Goal: Information Seeking & Learning: Learn about a topic

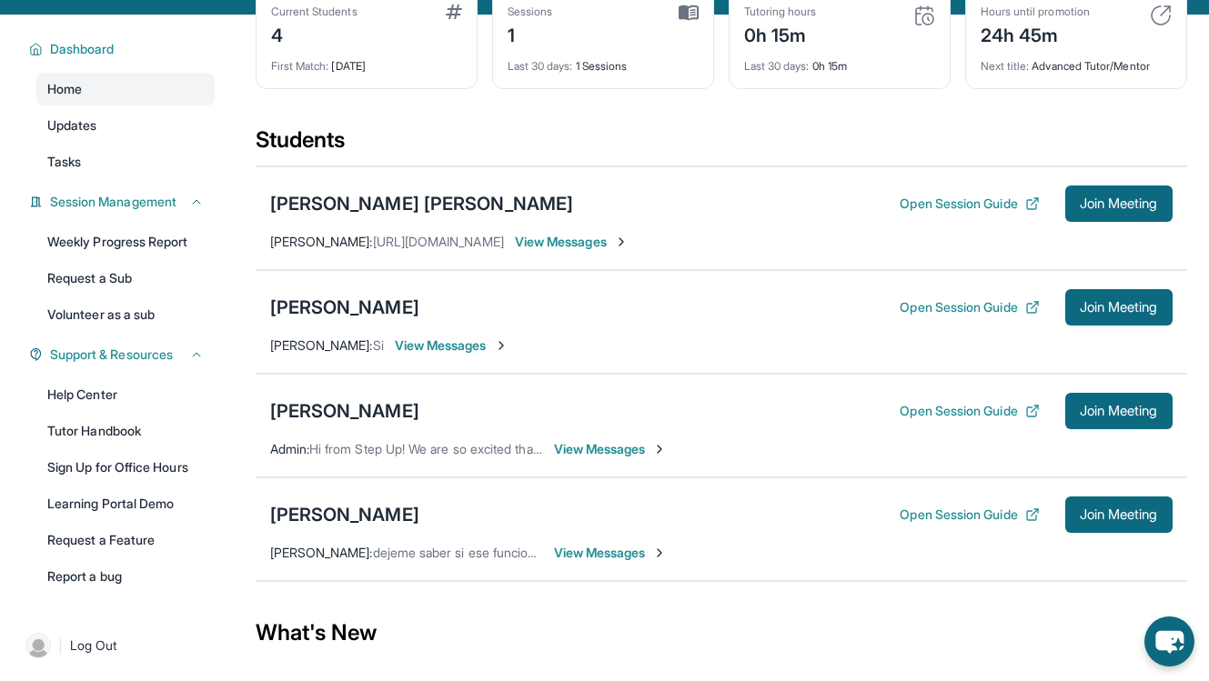
scroll to position [185, 0]
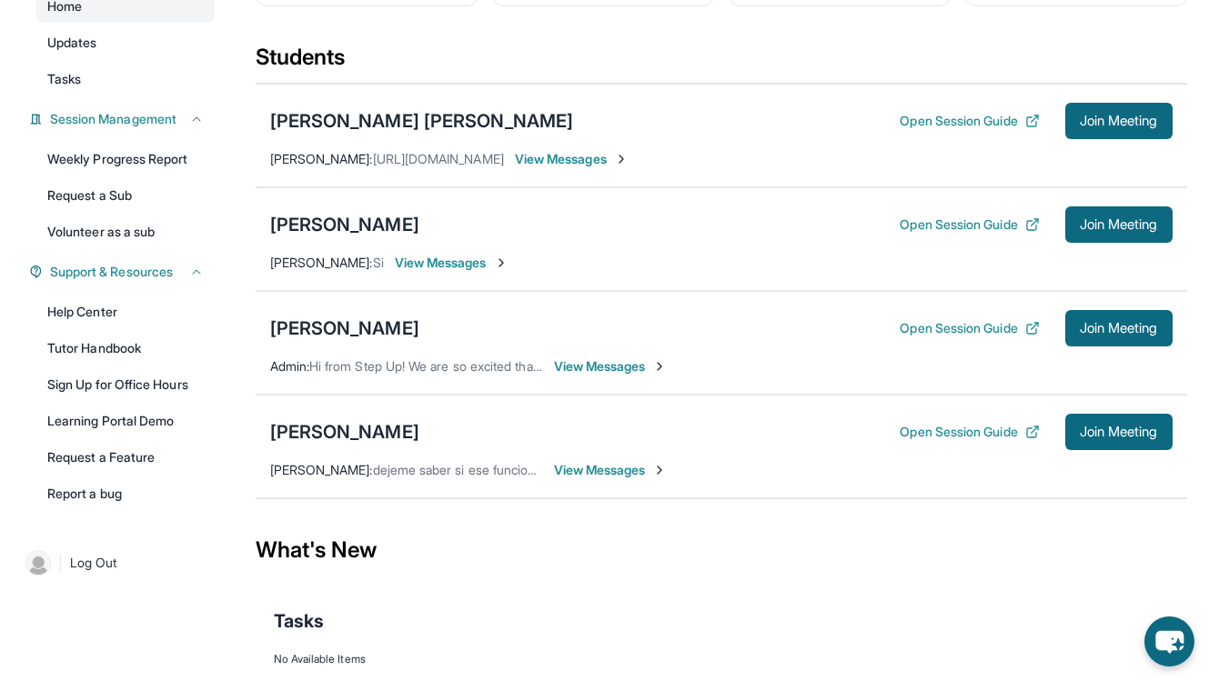
click at [487, 261] on span "View Messages" at bounding box center [452, 263] width 114 height 18
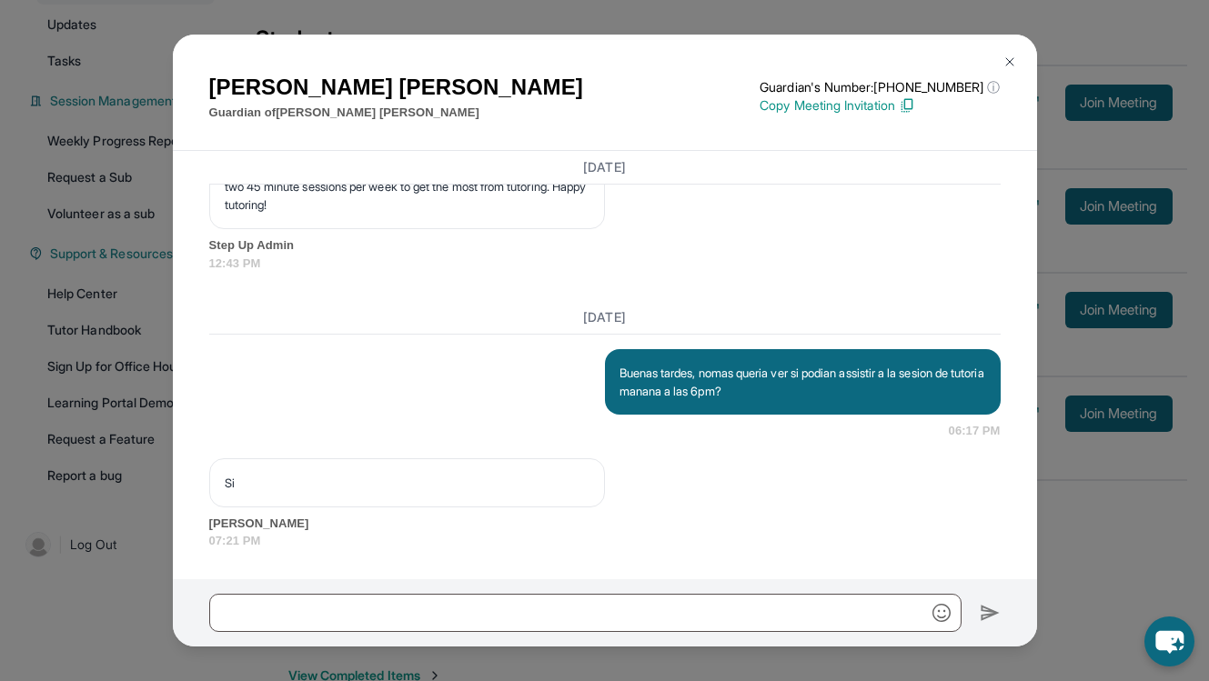
scroll to position [206, 0]
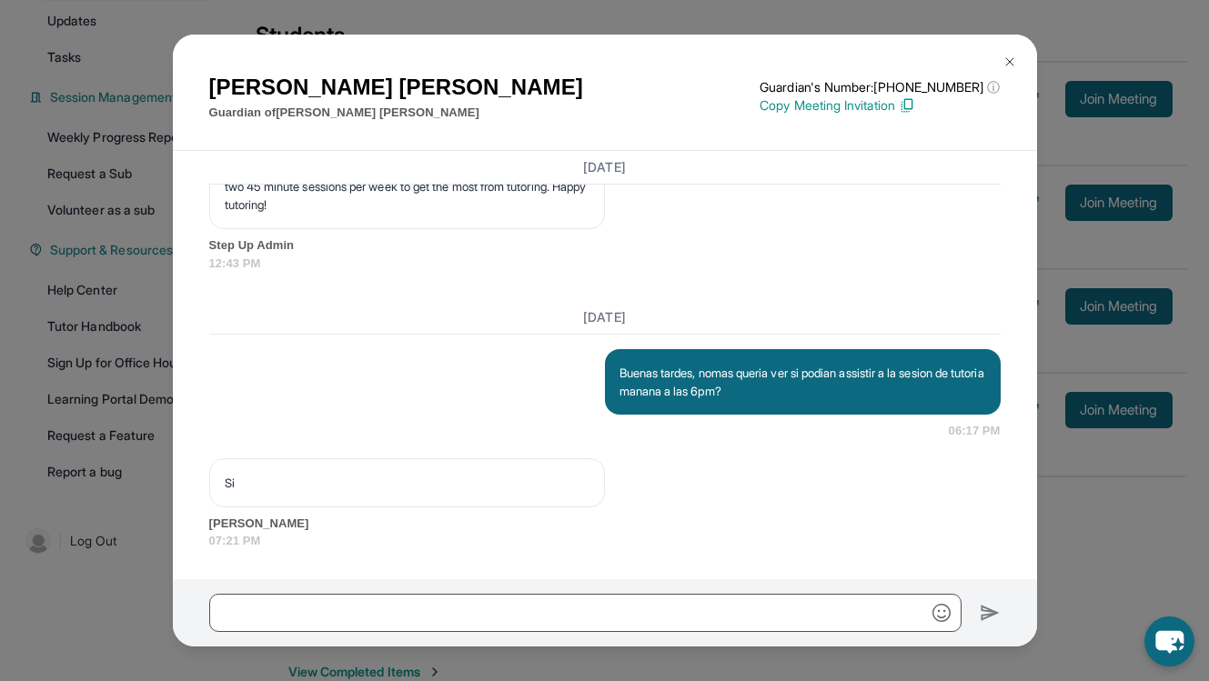
click at [915, 107] on img at bounding box center [907, 105] width 16 height 16
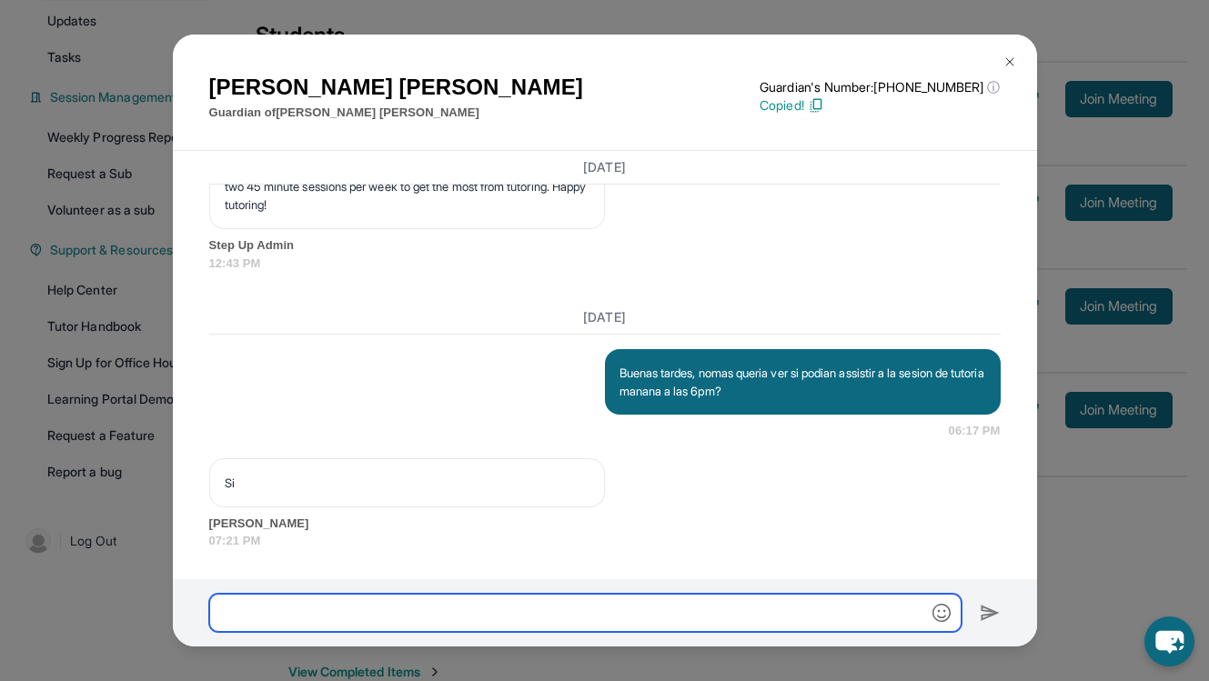
click at [598, 622] on input "text" at bounding box center [585, 613] width 752 height 38
type input "**********"
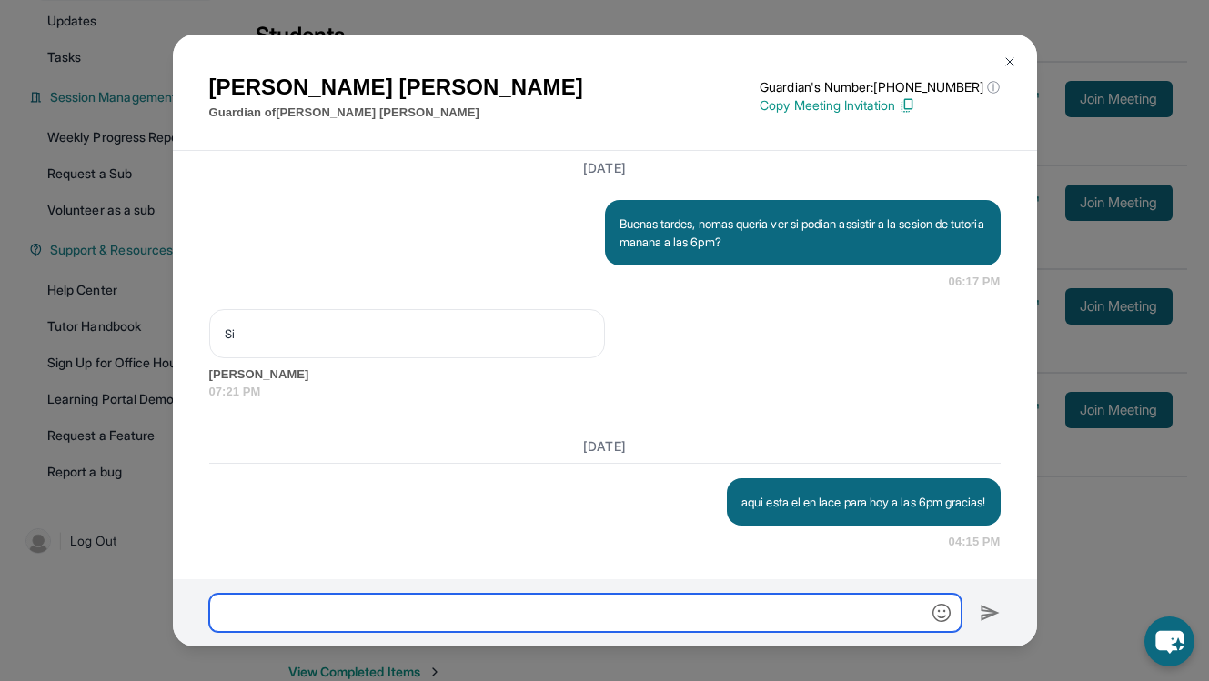
scroll to position [1799, 0]
paste input "**********"
type input "**********"
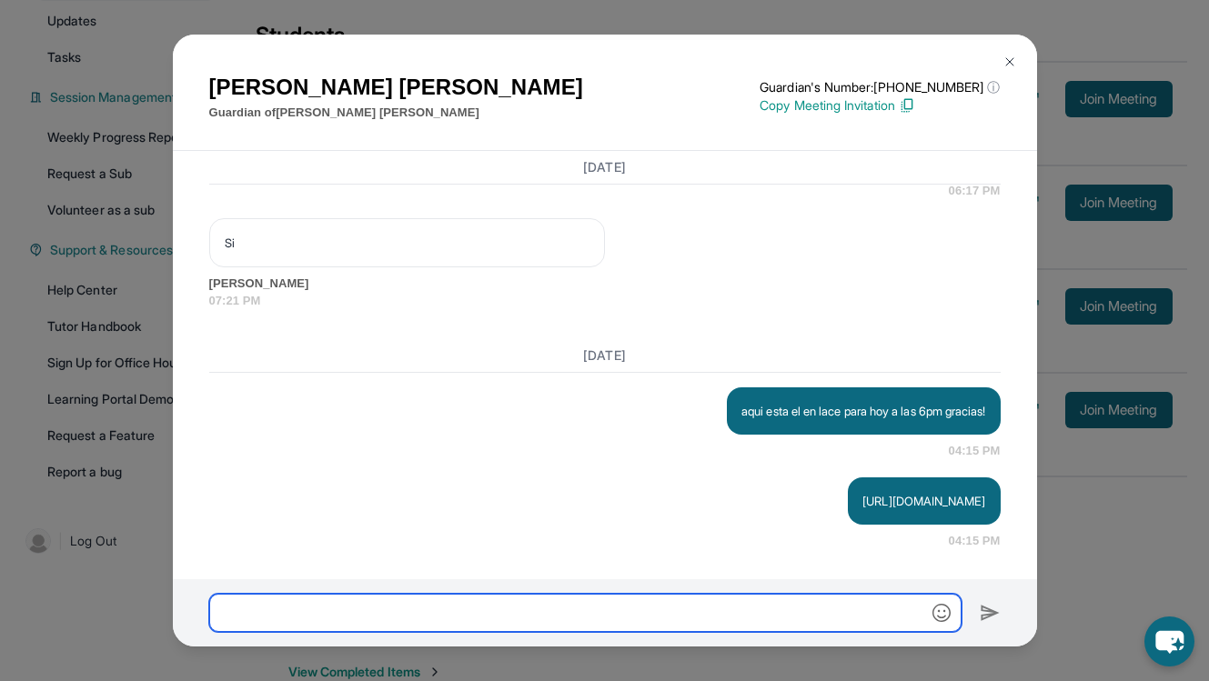
scroll to position [250, 0]
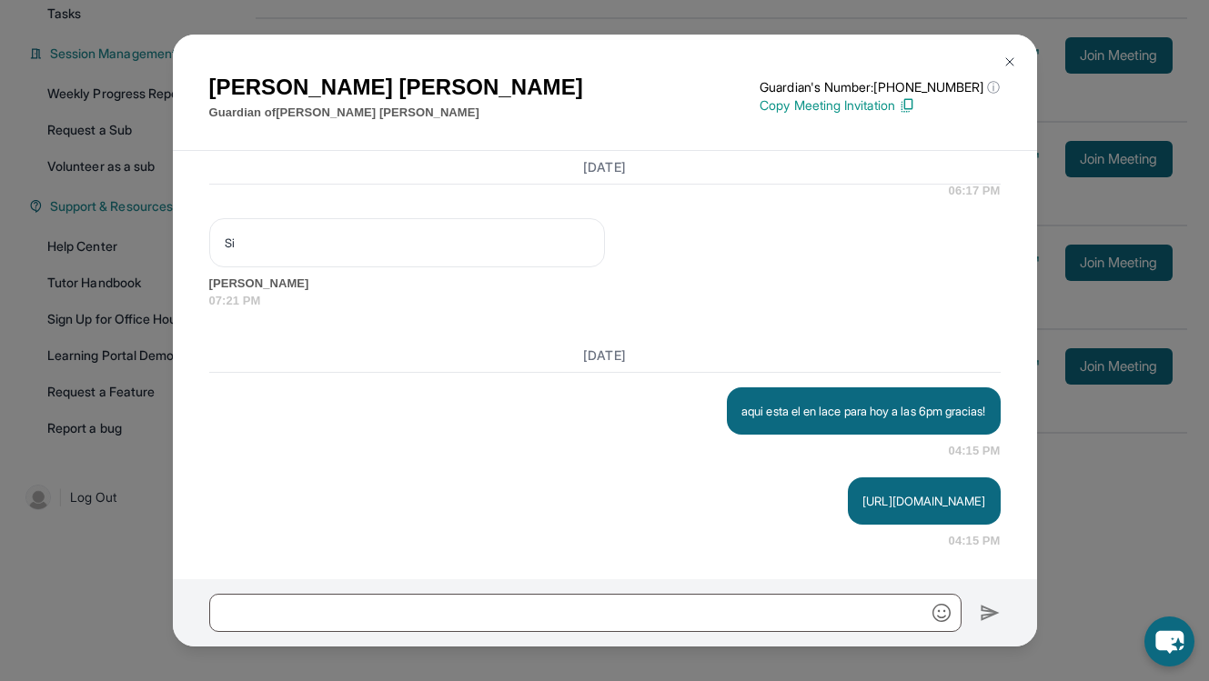
click at [1011, 55] on img at bounding box center [1009, 62] width 15 height 15
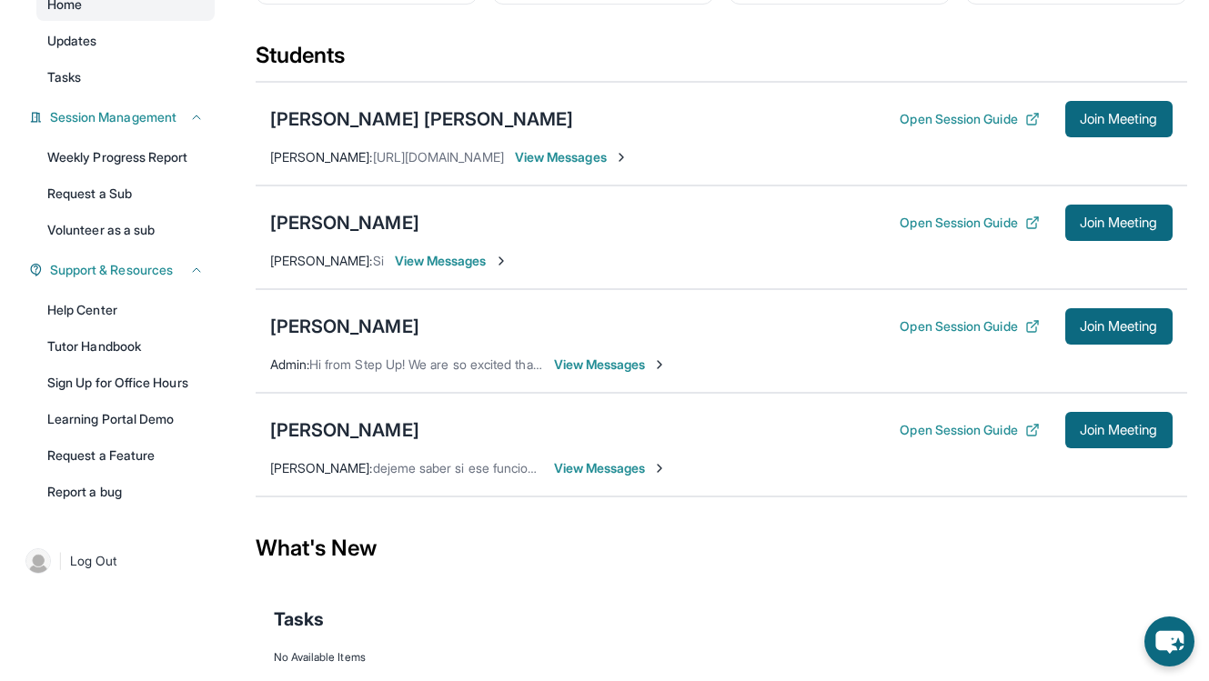
scroll to position [184, 0]
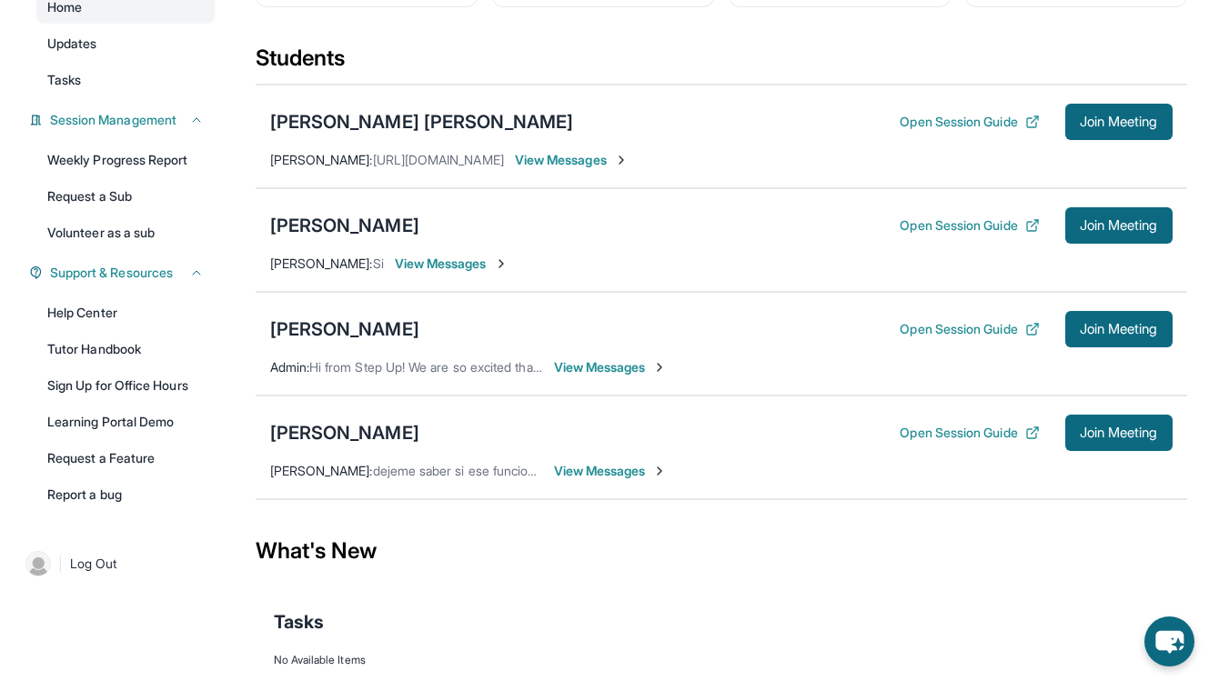
click at [619, 366] on span "View Messages" at bounding box center [611, 367] width 114 height 18
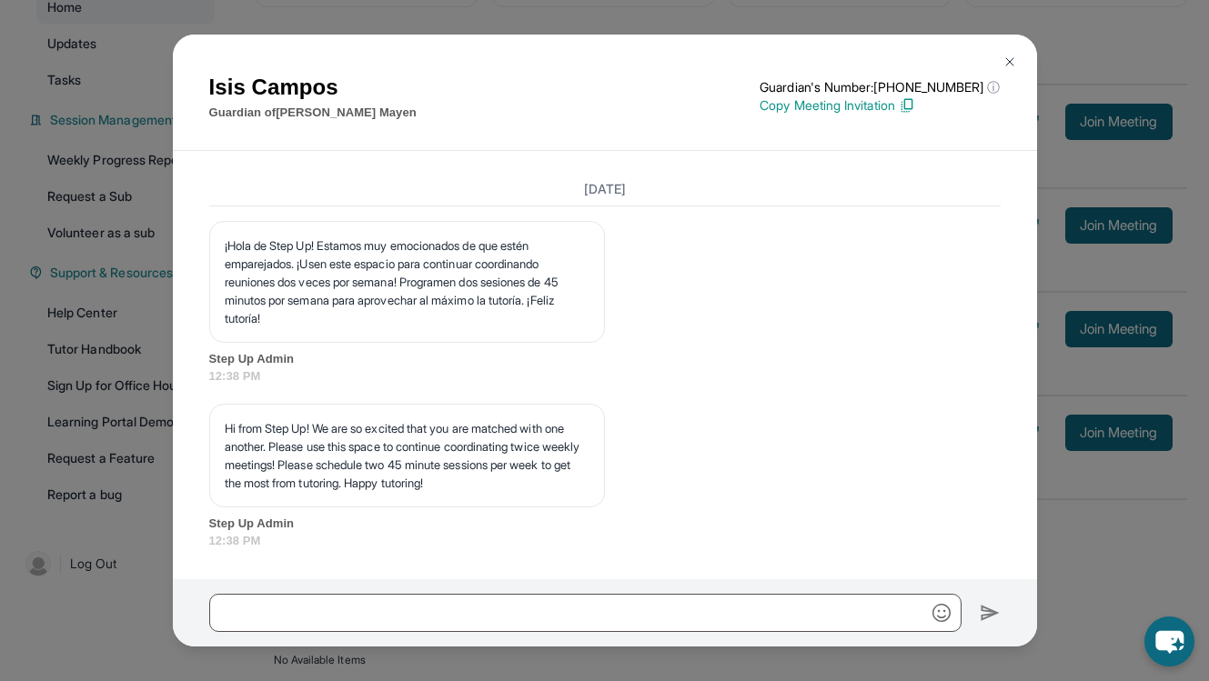
scroll to position [250, 0]
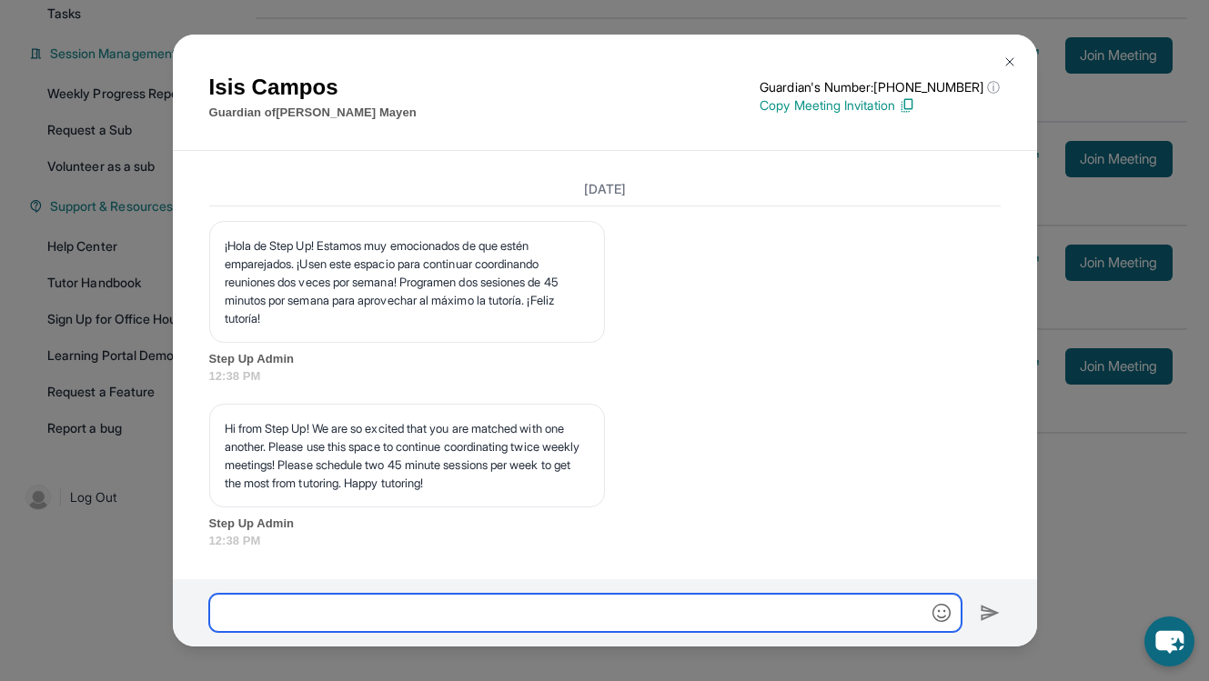
click at [446, 622] on input "text" at bounding box center [585, 613] width 752 height 38
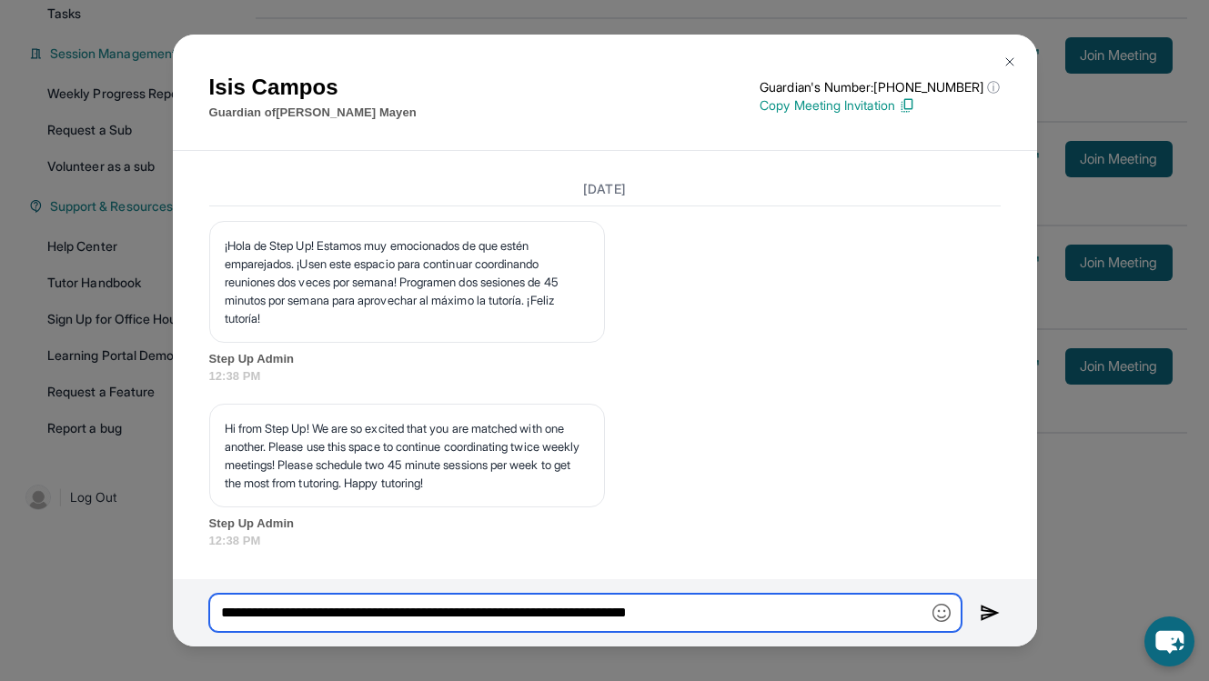
type input "**********"
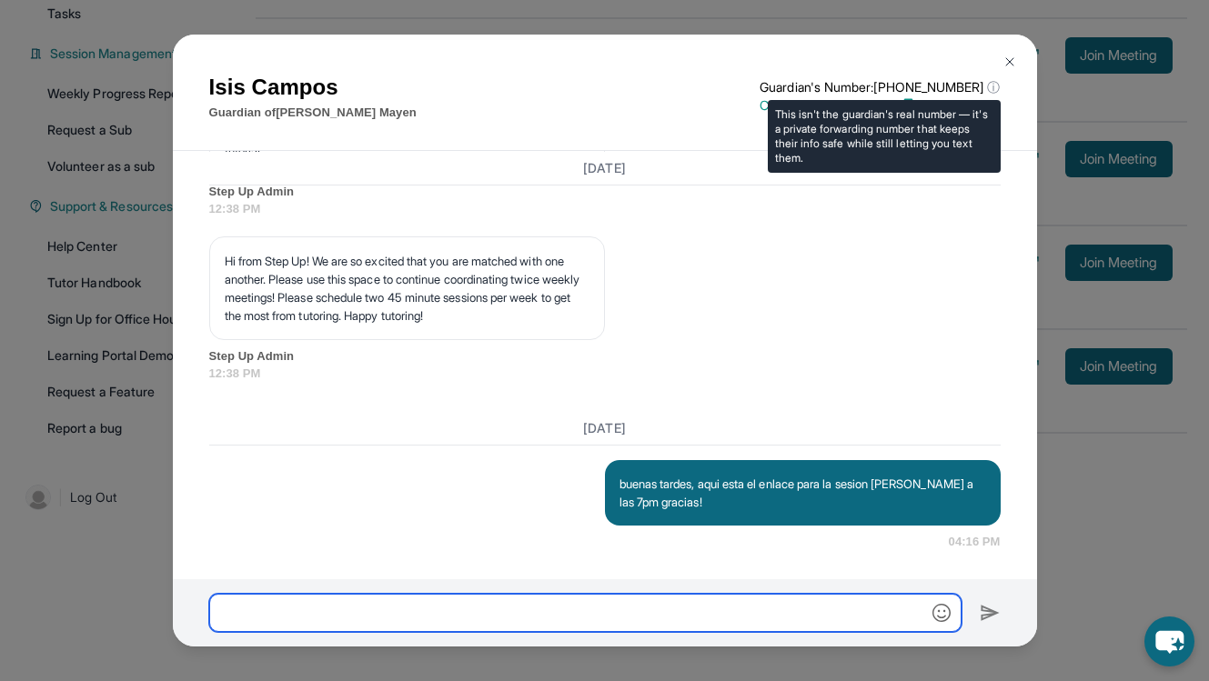
scroll to position [1905, 0]
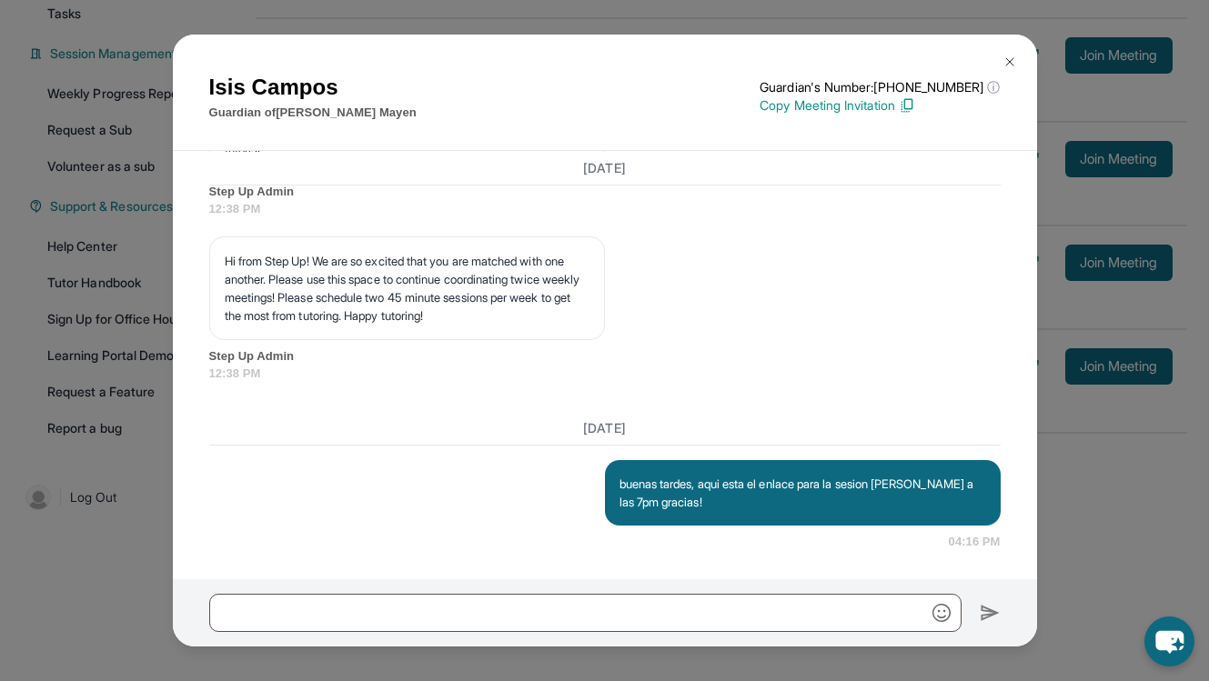
click at [915, 100] on img at bounding box center [907, 105] width 16 height 16
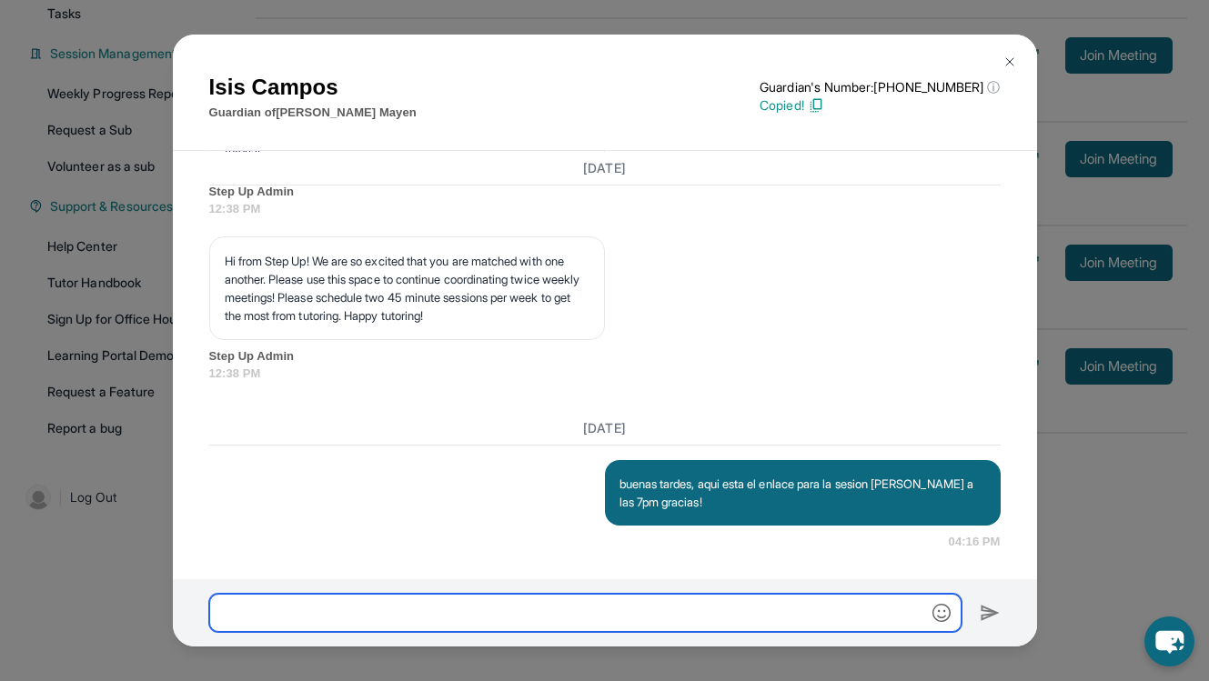
click at [520, 605] on input "text" at bounding box center [585, 613] width 752 height 38
paste input "**********"
type input "**********"
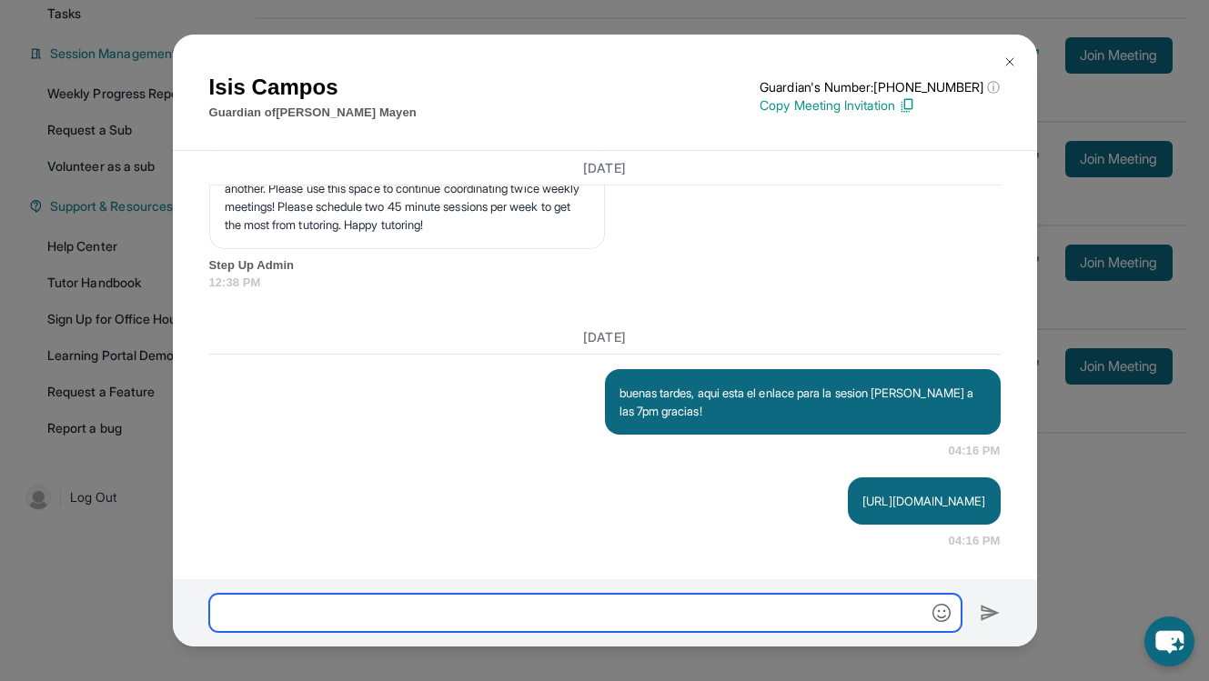
scroll to position [1996, 0]
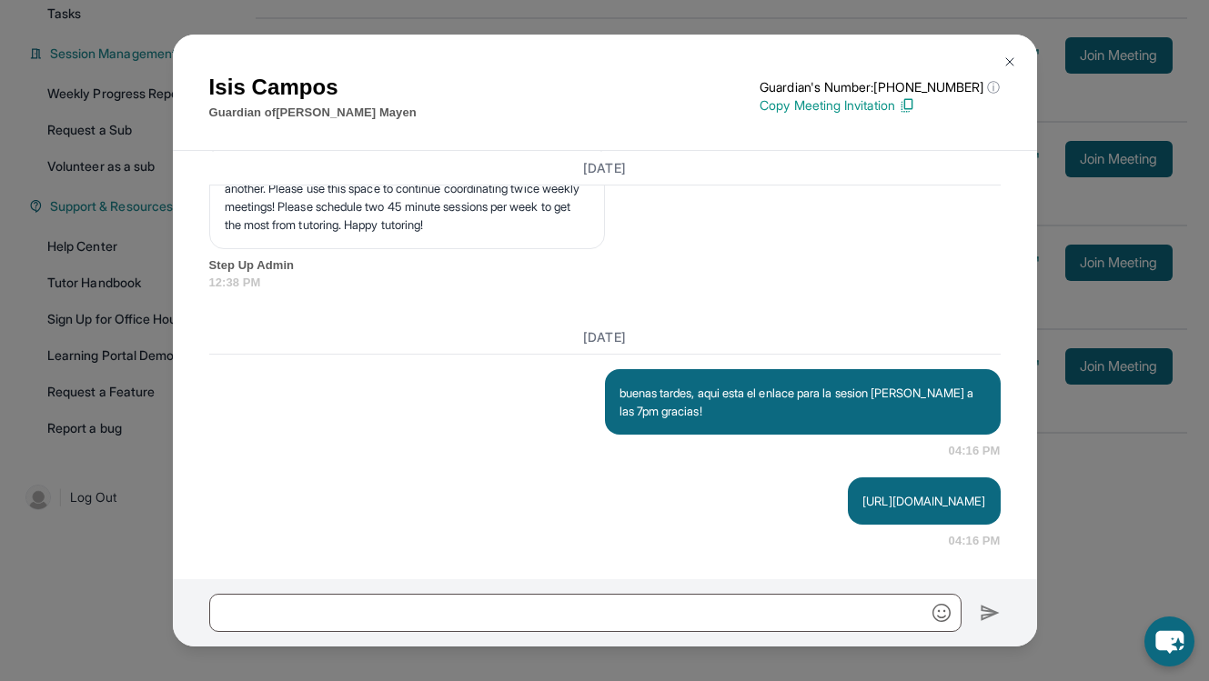
click at [1004, 66] on img at bounding box center [1009, 62] width 15 height 15
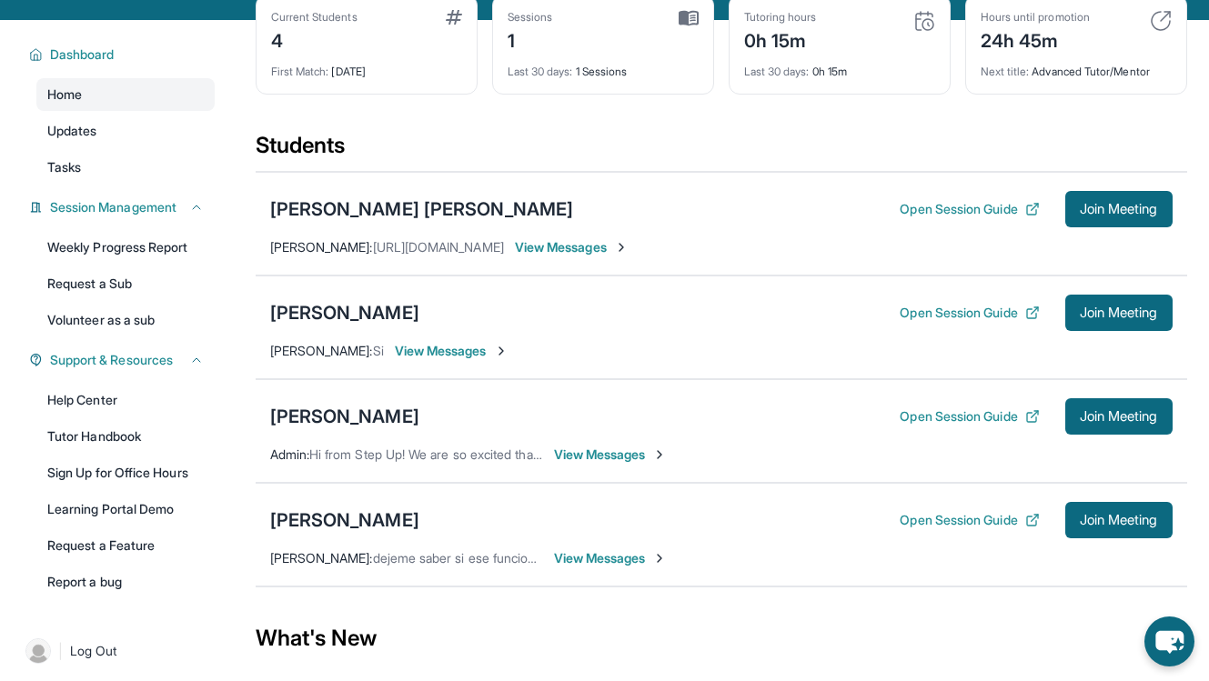
scroll to position [0, 0]
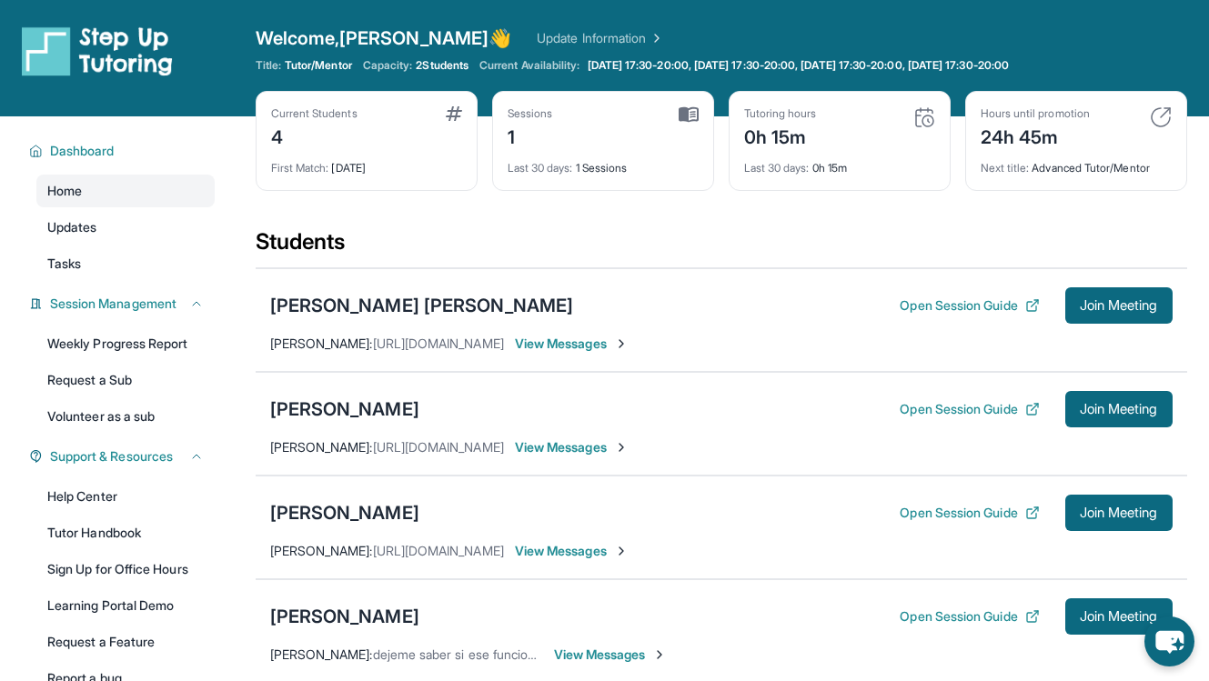
click at [646, 44] on img at bounding box center [655, 38] width 18 height 18
click at [737, 277] on div "Aranza Sophia Yajure Urdaneta Open Session Guide Join Meeting Nohelia Vega : ht…" at bounding box center [721, 320] width 931 height 104
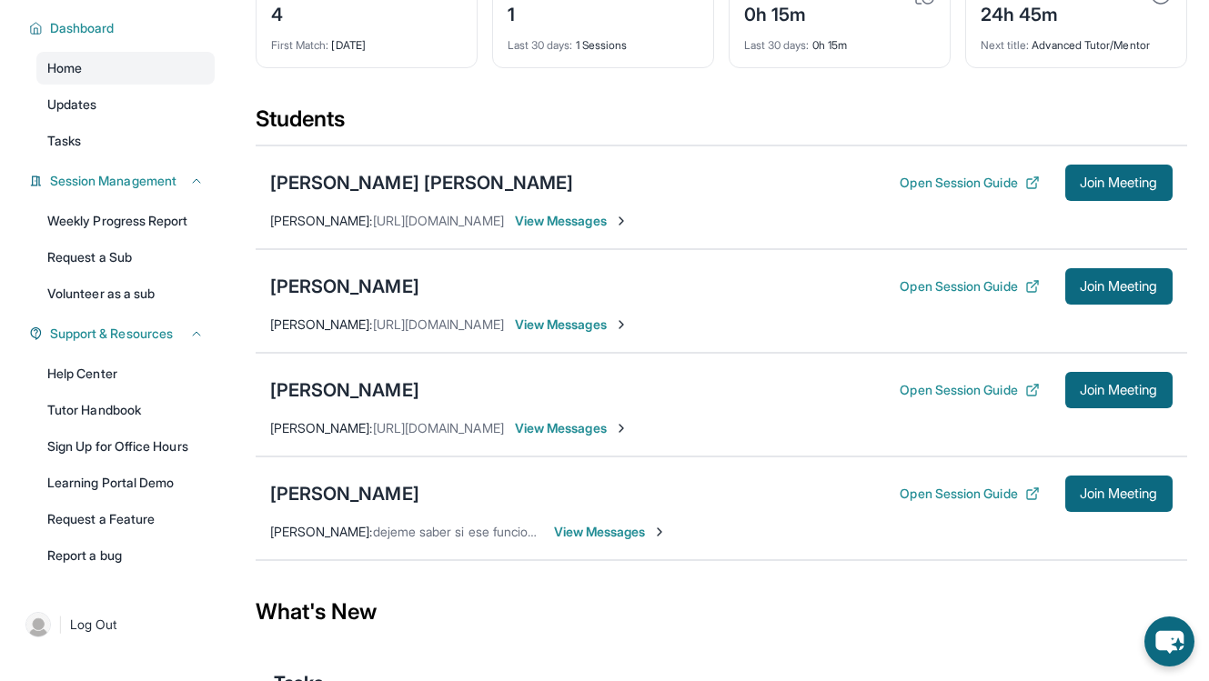
scroll to position [250, 0]
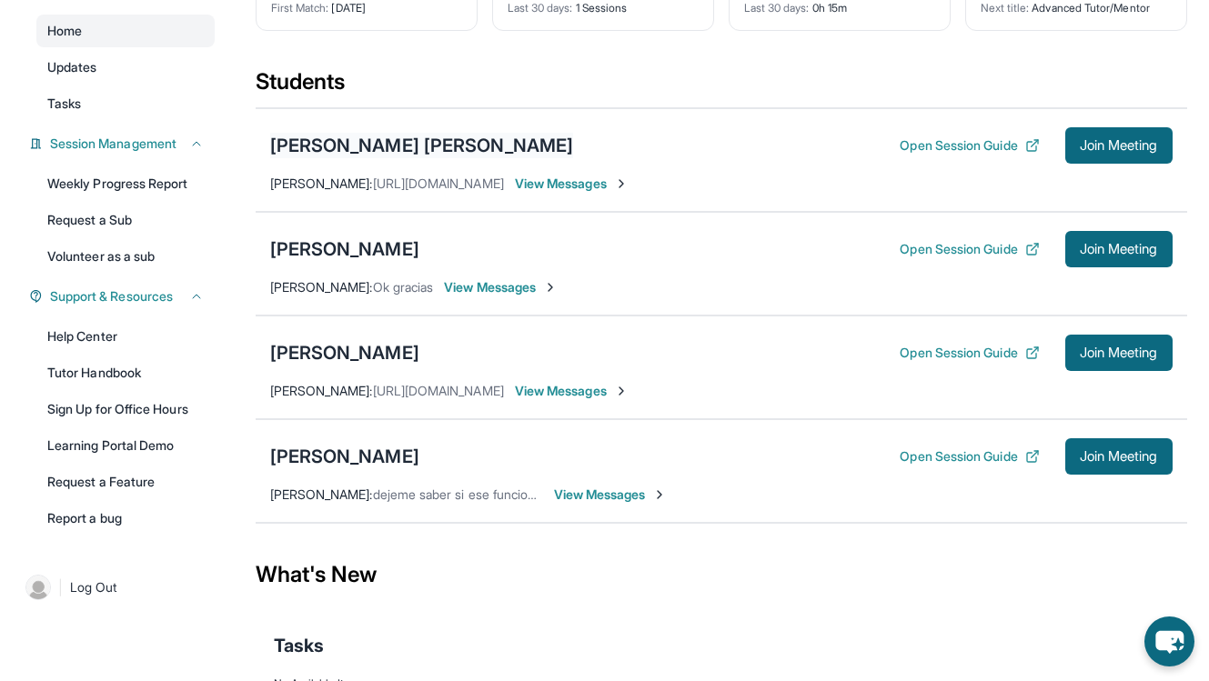
scroll to position [158, 0]
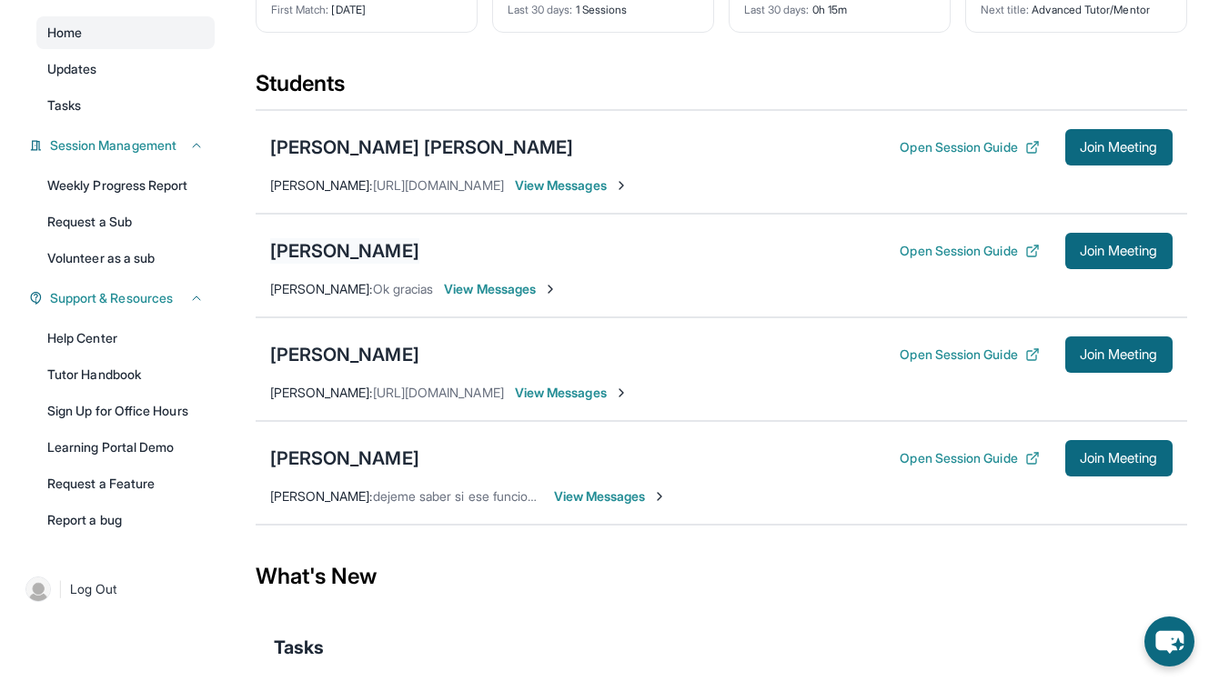
click at [405, 250] on div "[PERSON_NAME]" at bounding box center [344, 250] width 149 height 25
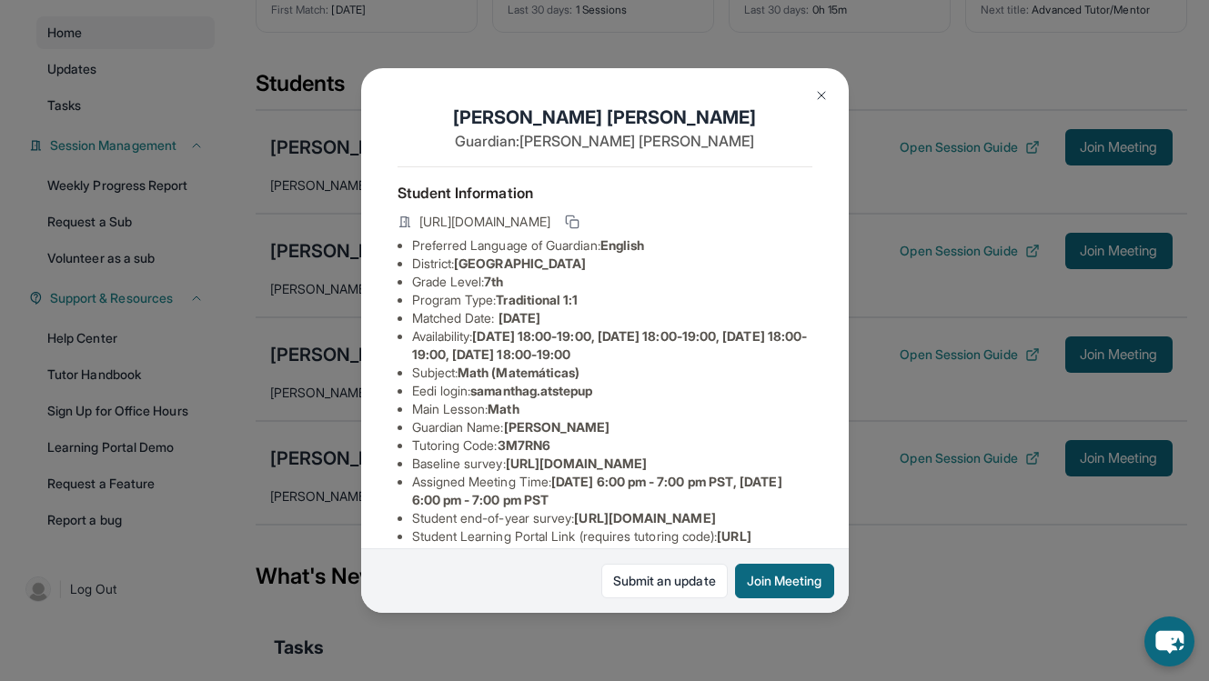
click at [825, 106] on button at bounding box center [821, 95] width 36 height 36
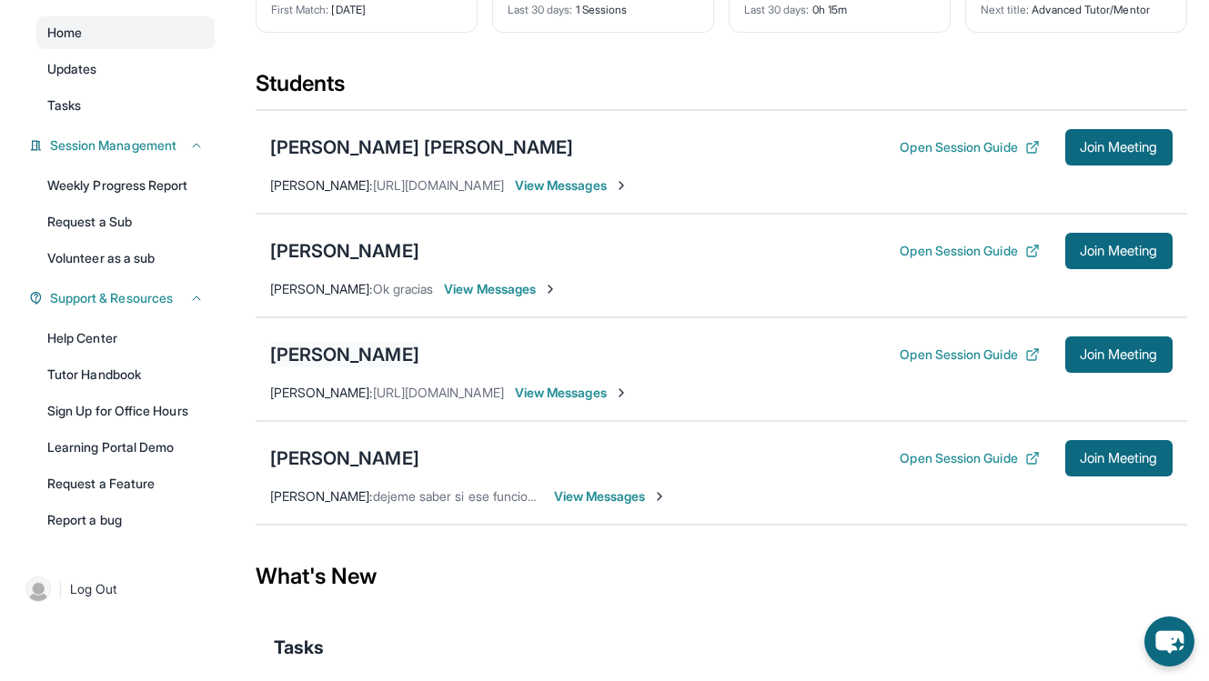
click at [380, 358] on div "[PERSON_NAME]" at bounding box center [344, 354] width 149 height 25
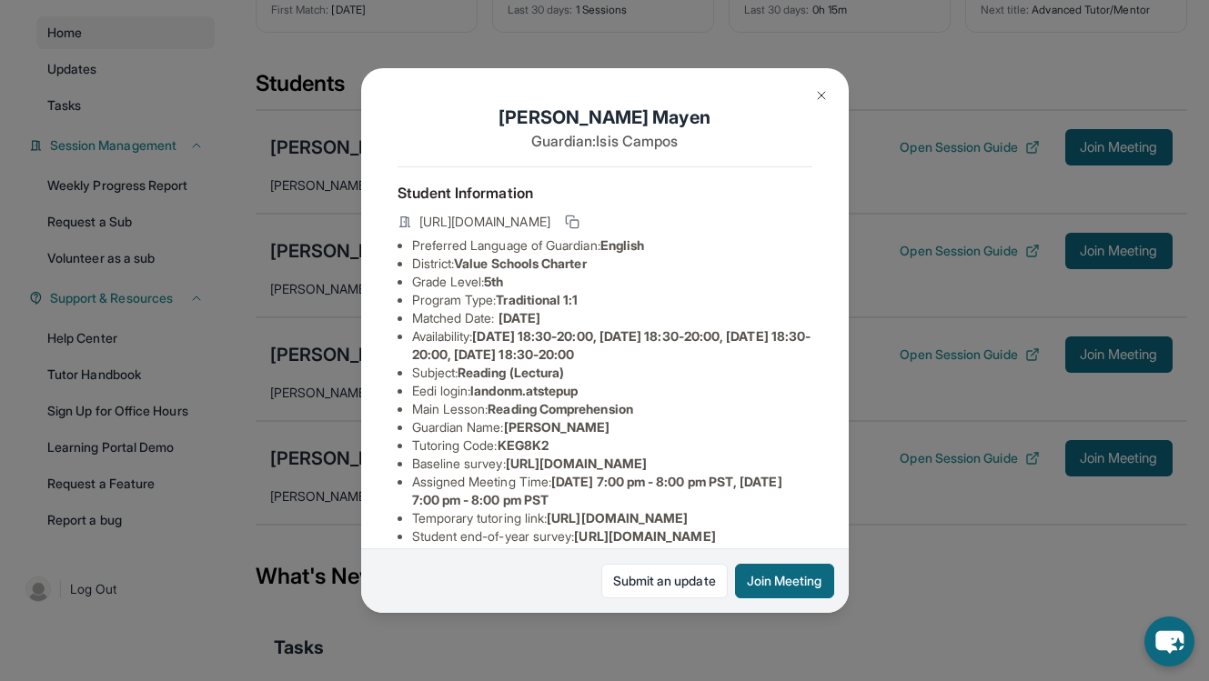
click at [821, 90] on img at bounding box center [821, 95] width 15 height 15
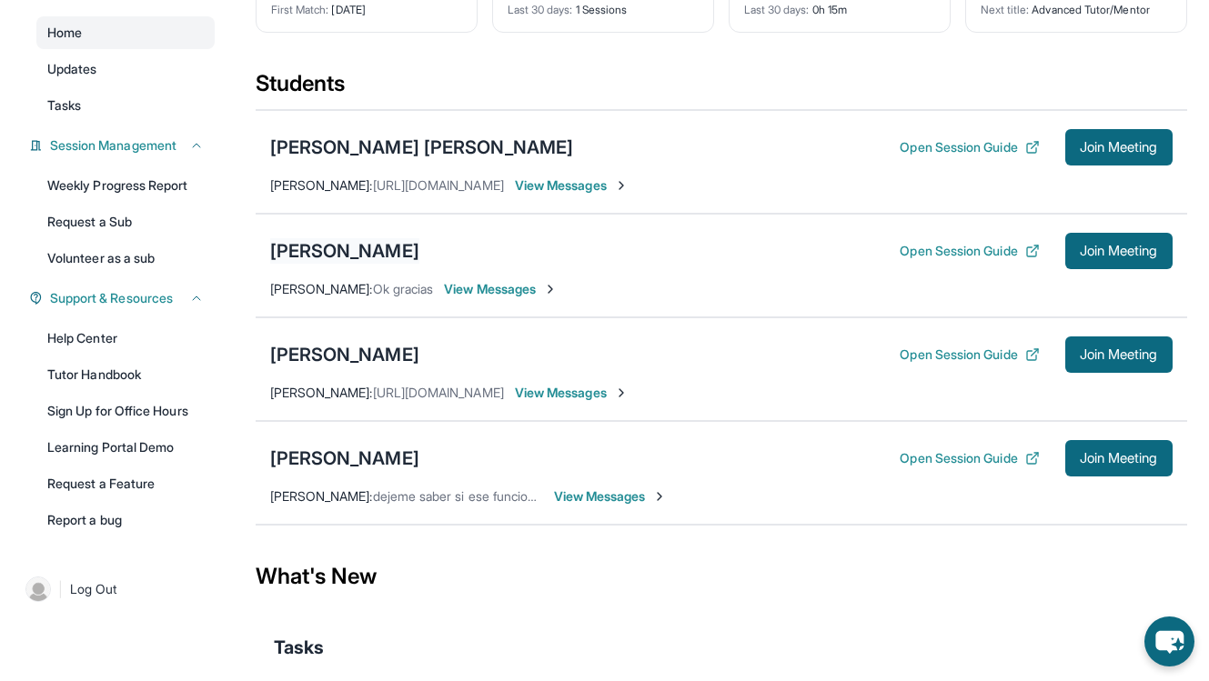
click at [419, 248] on div "[PERSON_NAME]" at bounding box center [344, 250] width 149 height 25
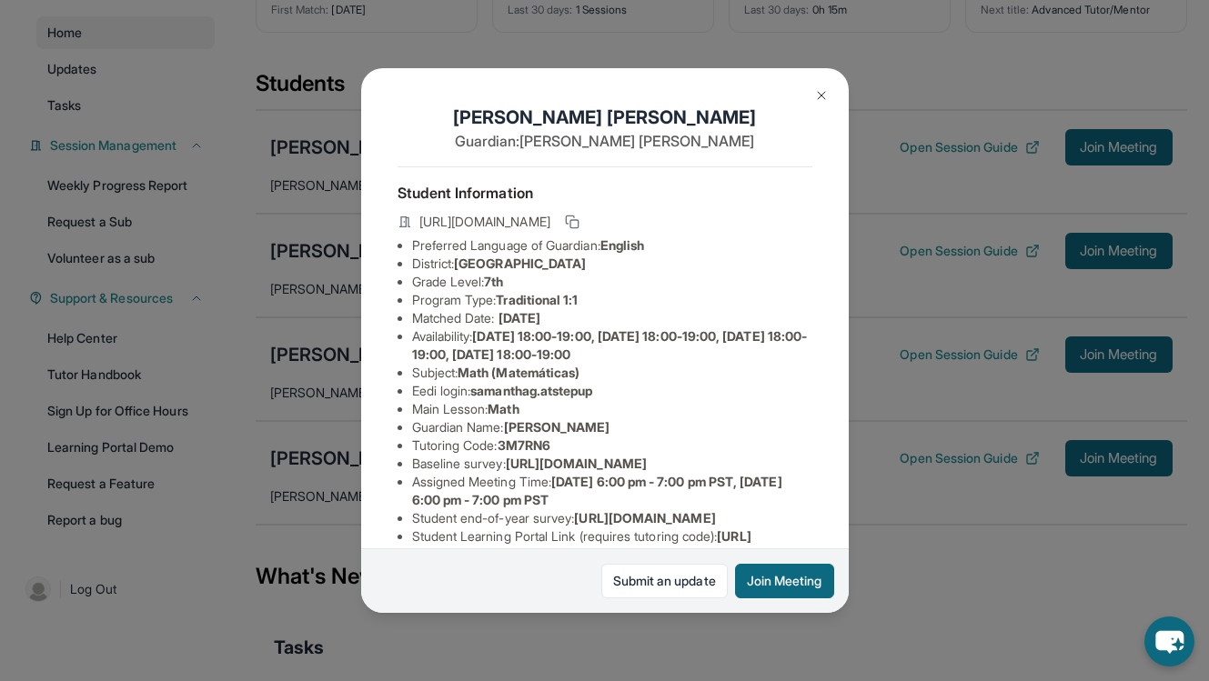
click at [808, 96] on button at bounding box center [821, 95] width 36 height 36
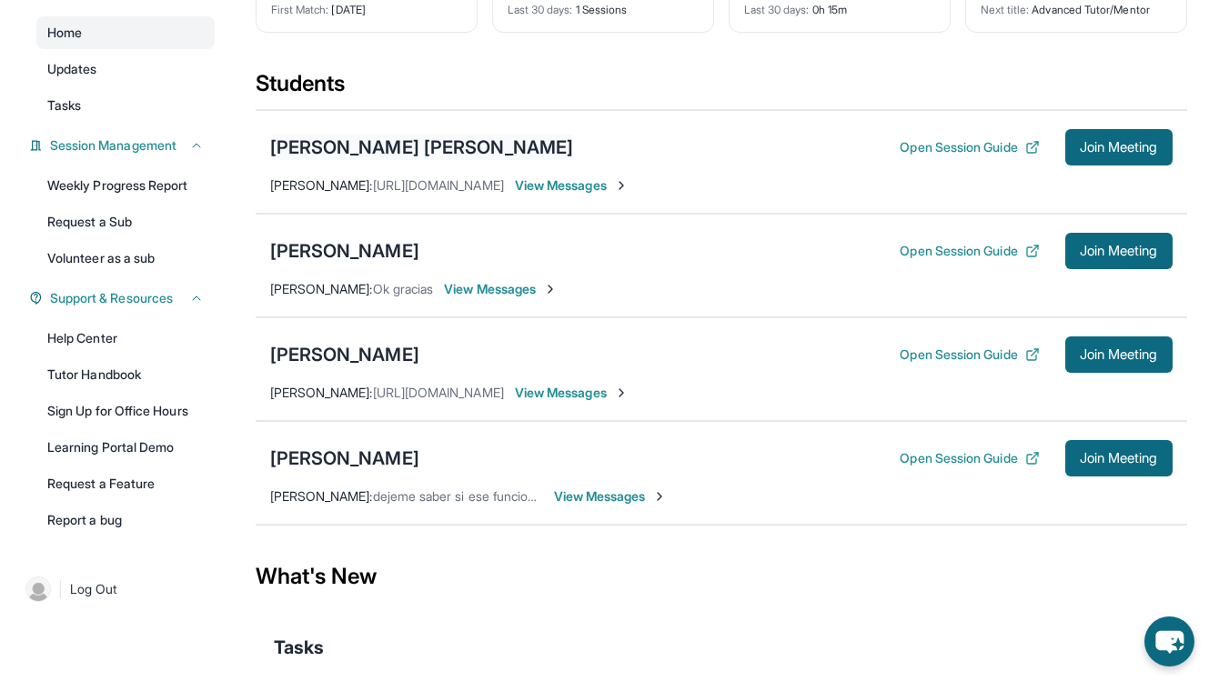
click at [517, 147] on div "[PERSON_NAME] [PERSON_NAME]" at bounding box center [422, 147] width 304 height 25
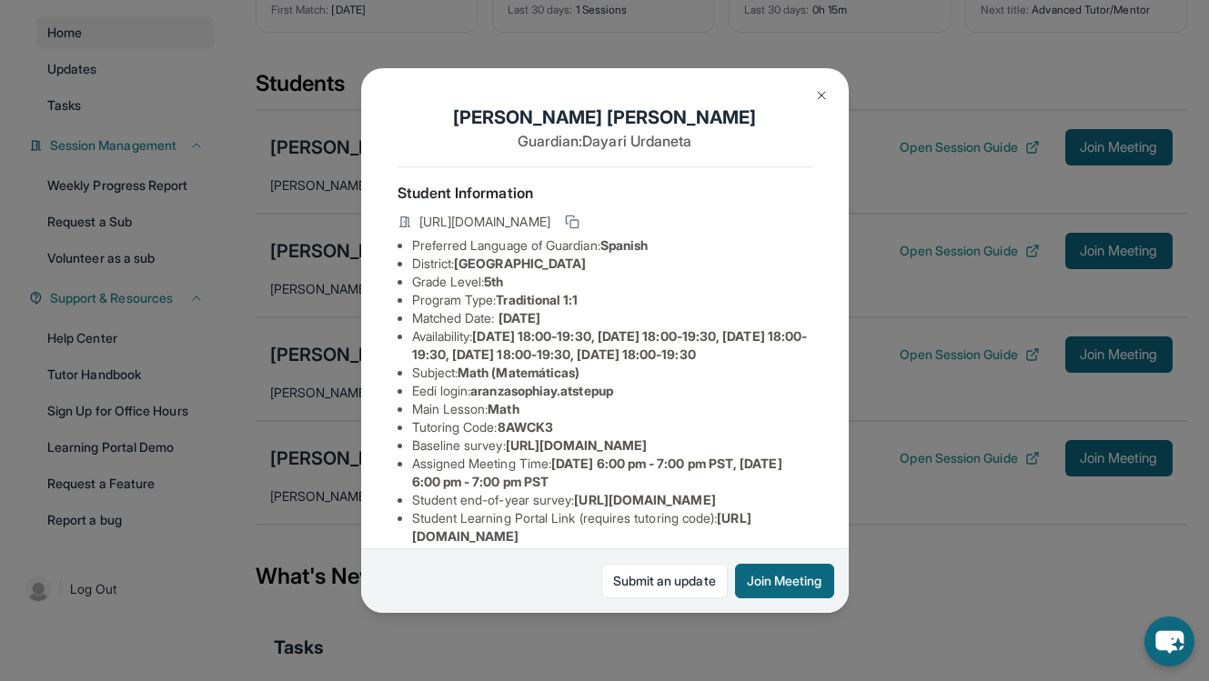
click at [821, 95] on img at bounding box center [821, 95] width 15 height 15
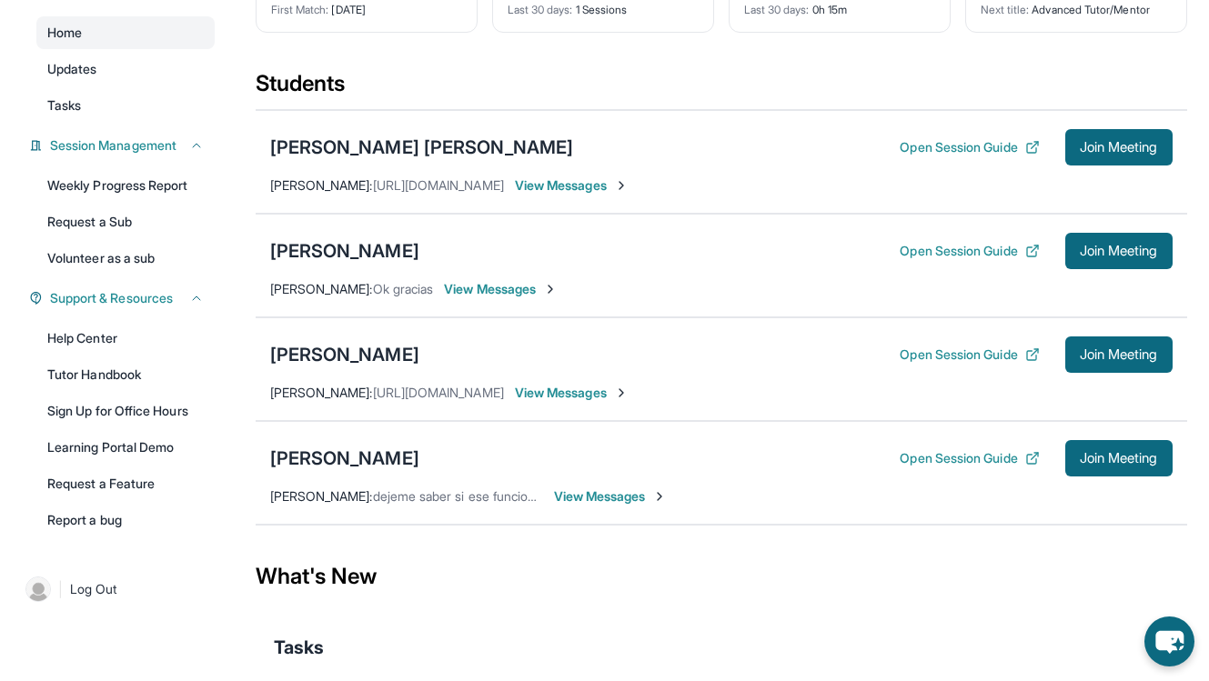
click at [367, 472] on div "David Eli Canedo Open Session Guide Join Meeting" at bounding box center [721, 458] width 902 height 36
click at [366, 467] on div "[PERSON_NAME]" at bounding box center [344, 458] width 149 height 25
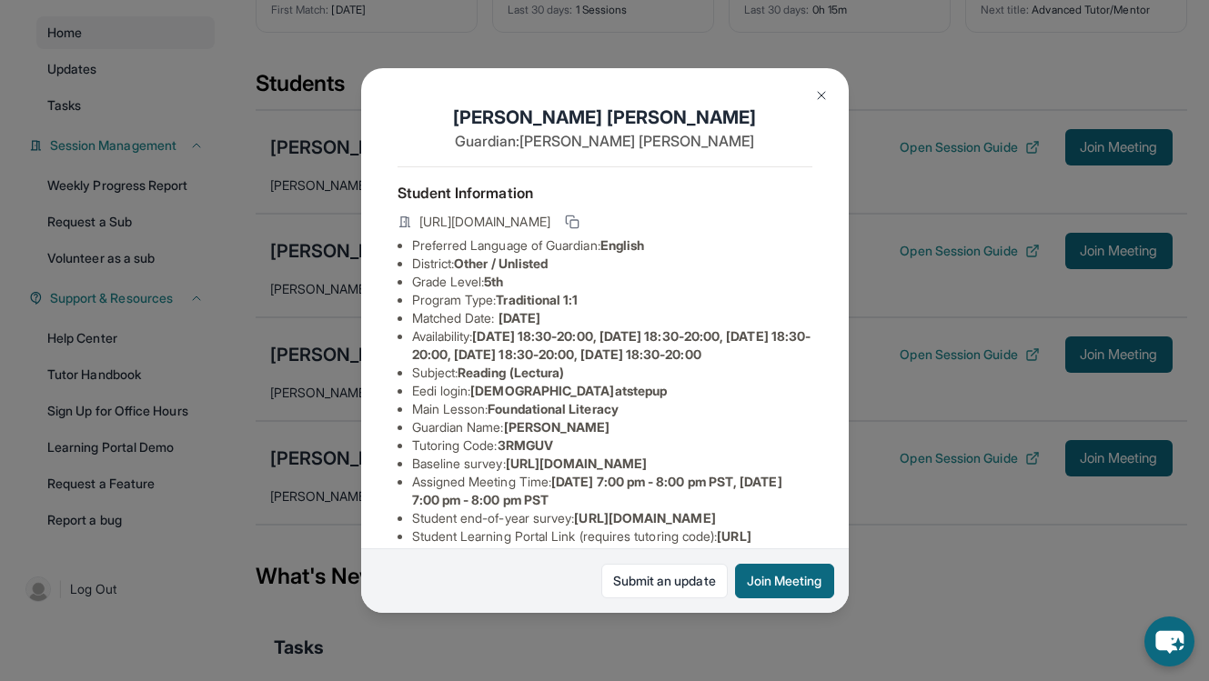
click at [821, 96] on img at bounding box center [821, 95] width 15 height 15
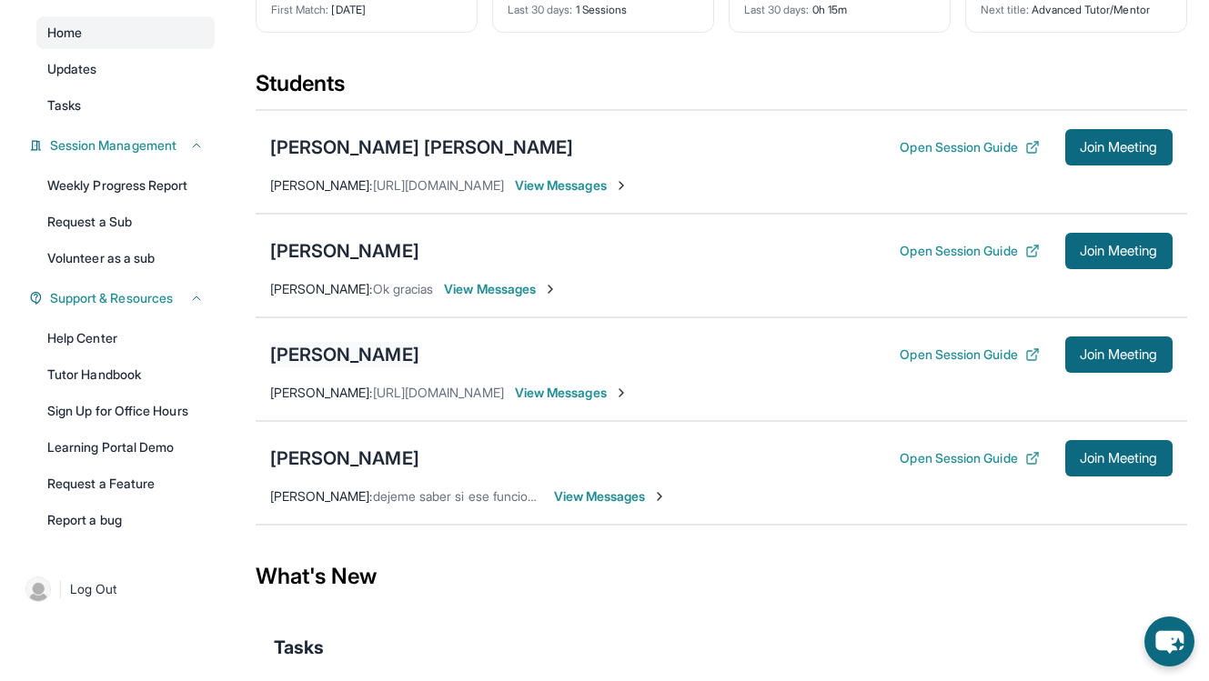
click at [358, 352] on div "[PERSON_NAME]" at bounding box center [344, 354] width 149 height 25
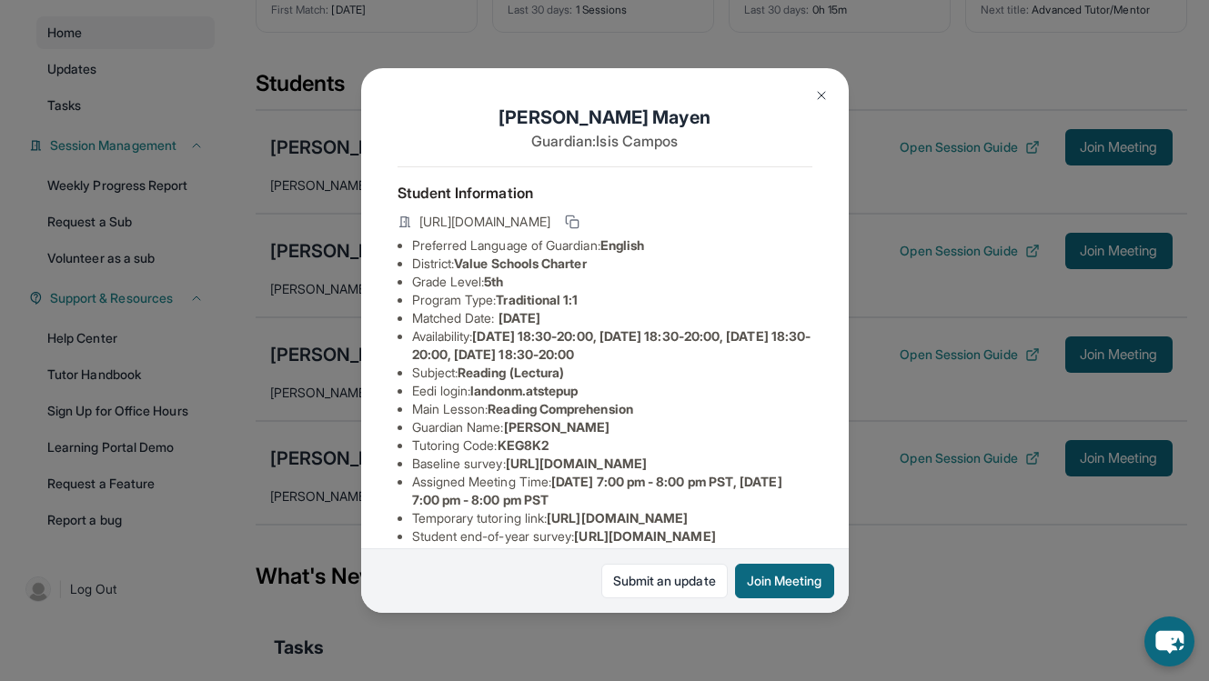
click at [824, 92] on img at bounding box center [821, 95] width 15 height 15
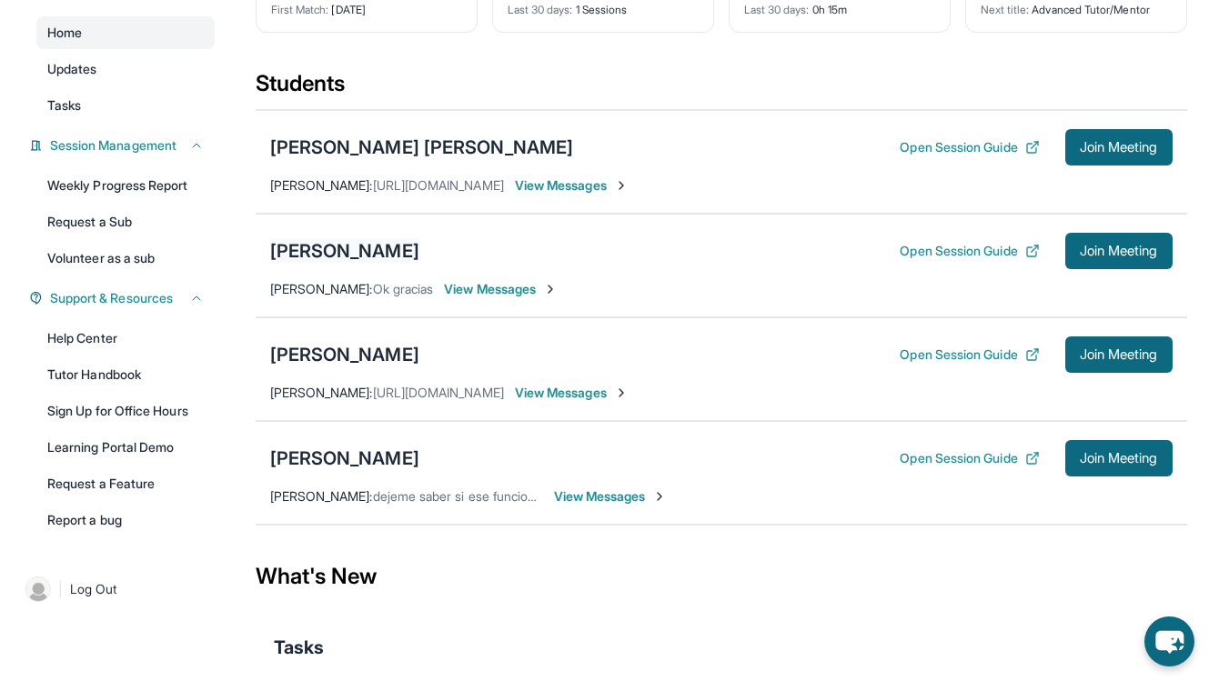
click at [397, 244] on div "[PERSON_NAME]" at bounding box center [344, 250] width 149 height 25
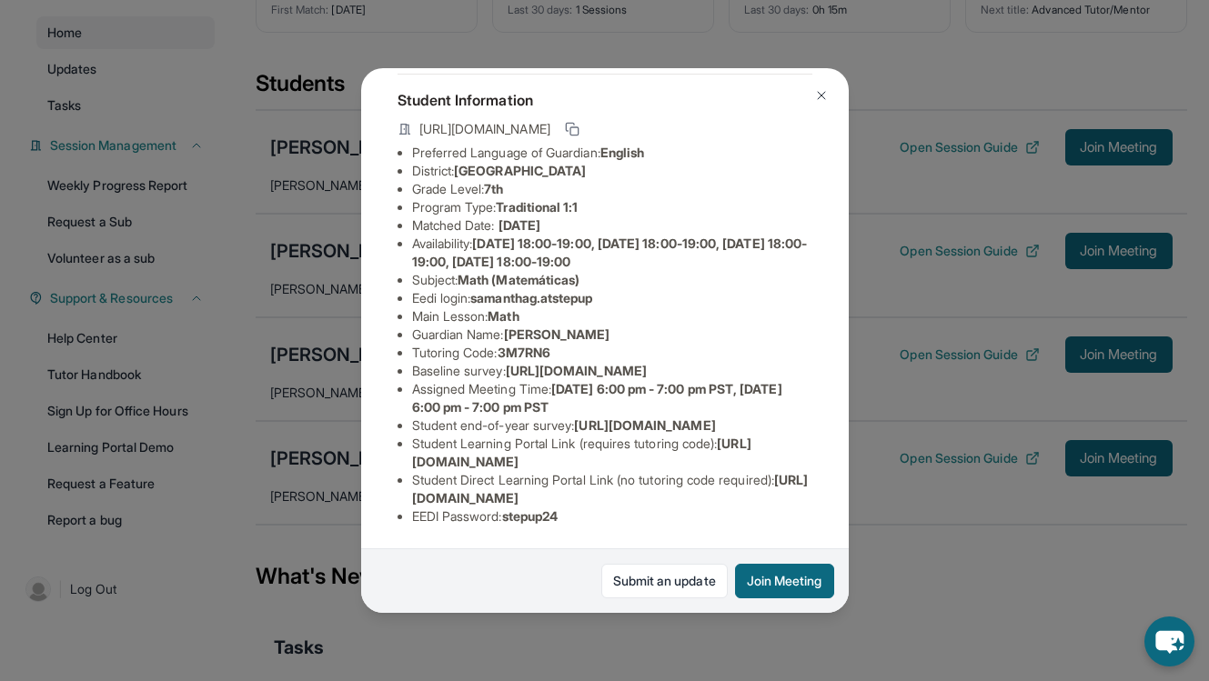
scroll to position [220, 0]
click at [830, 96] on button at bounding box center [821, 95] width 36 height 36
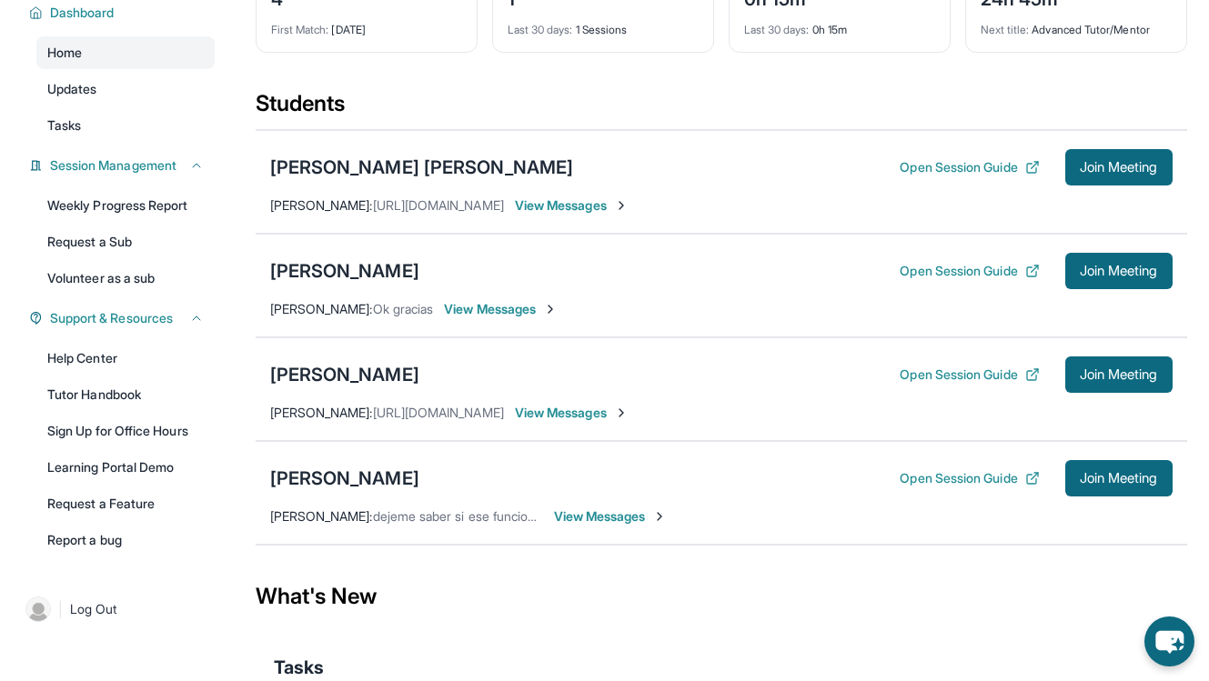
scroll to position [139, 0]
click at [394, 477] on div "[PERSON_NAME]" at bounding box center [344, 477] width 149 height 25
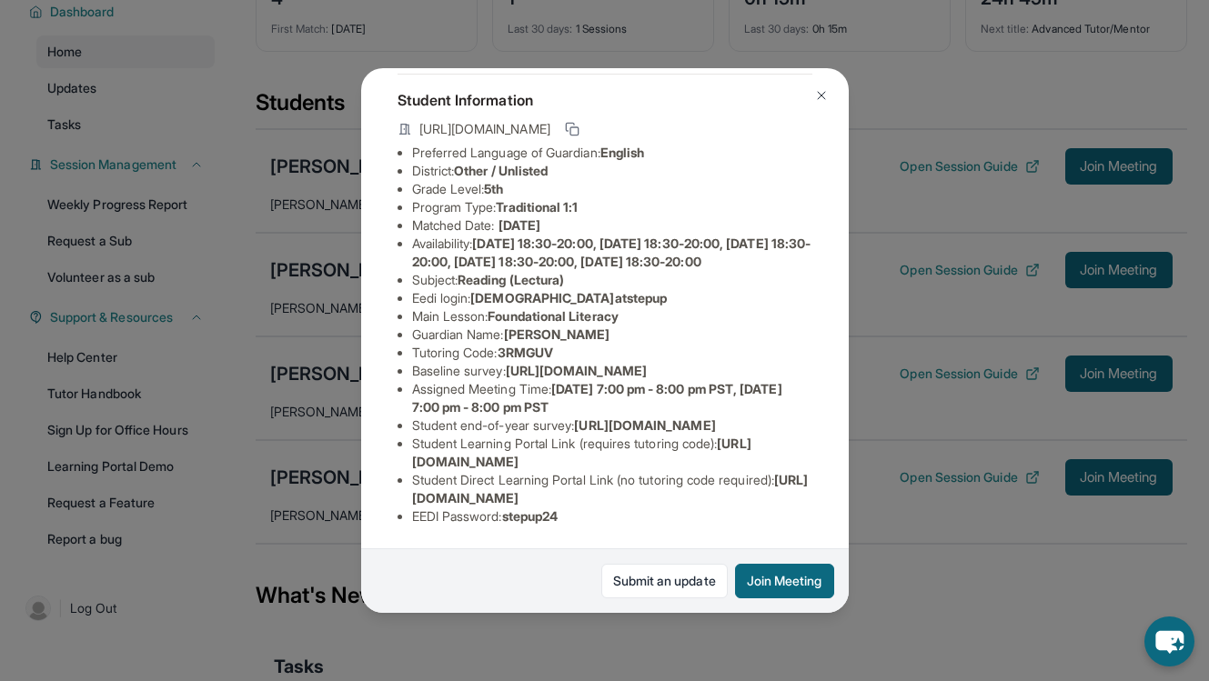
scroll to position [0, 0]
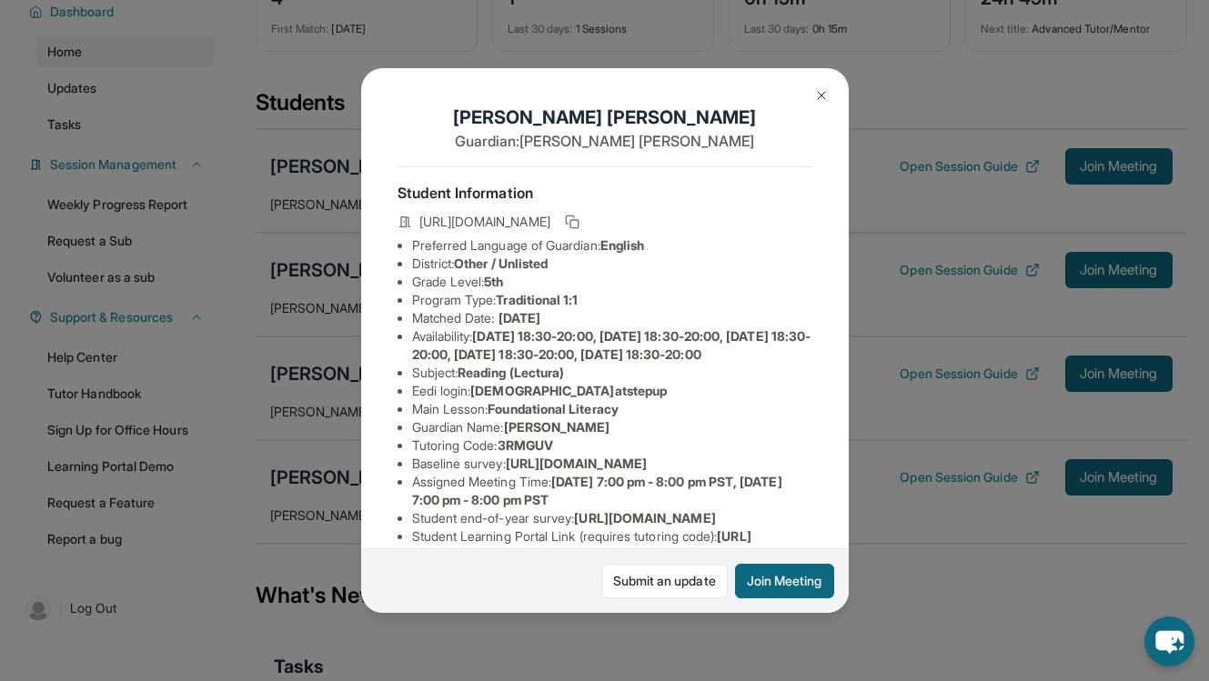
click at [550, 225] on span "[URL][DOMAIN_NAME]" at bounding box center [484, 222] width 131 height 18
click at [579, 225] on icon at bounding box center [572, 222] width 15 height 15
click at [739, 364] on li "Availability: [DATE] 18:30-20:00, [DATE] 18:30-20:00, [DATE] 18:30-20:00, [DATE…" at bounding box center [612, 345] width 400 height 36
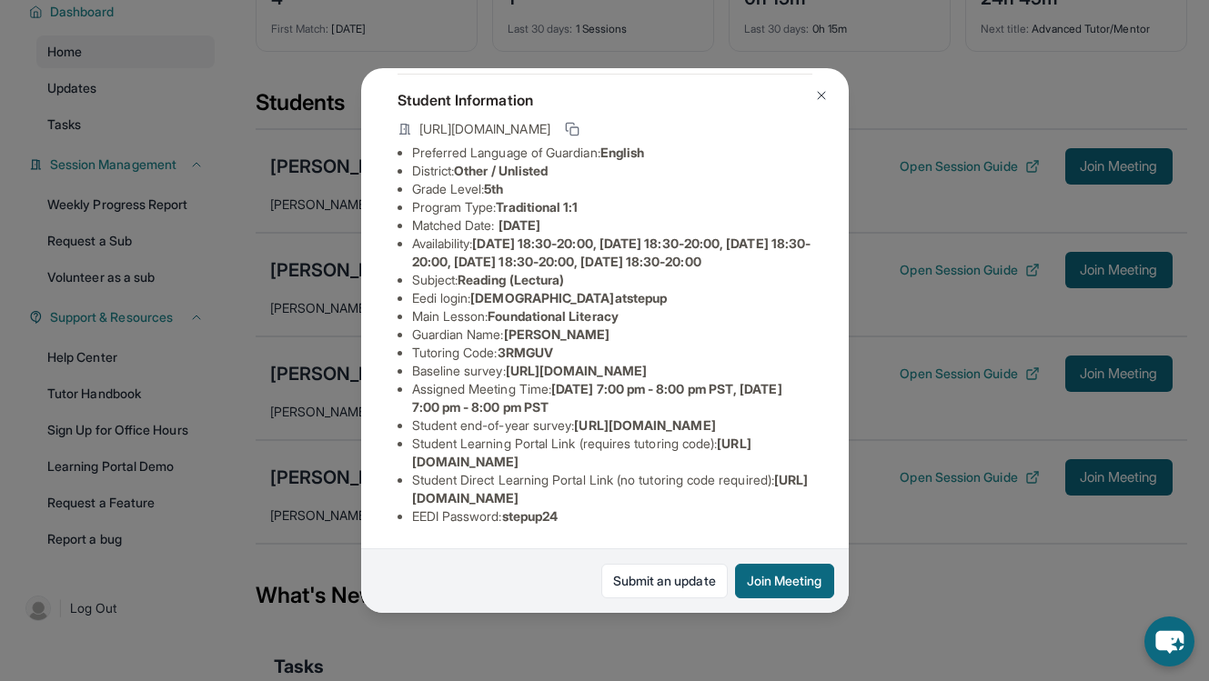
scroll to position [250, 0]
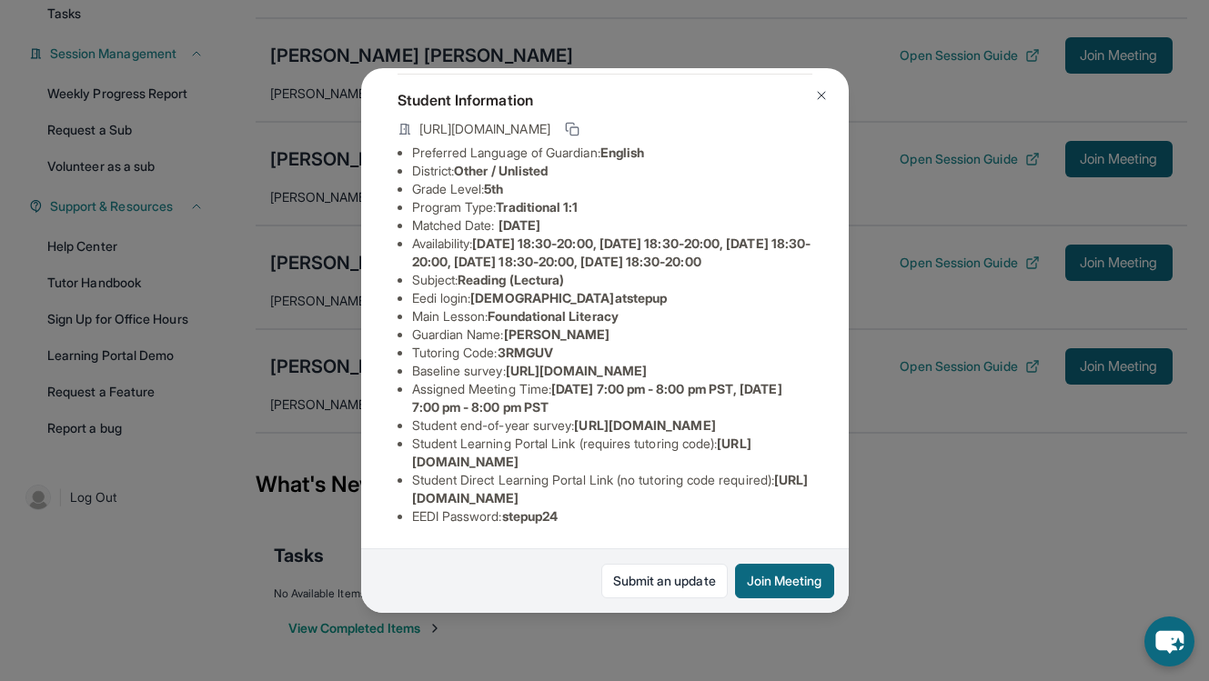
click at [810, 96] on button at bounding box center [821, 95] width 36 height 36
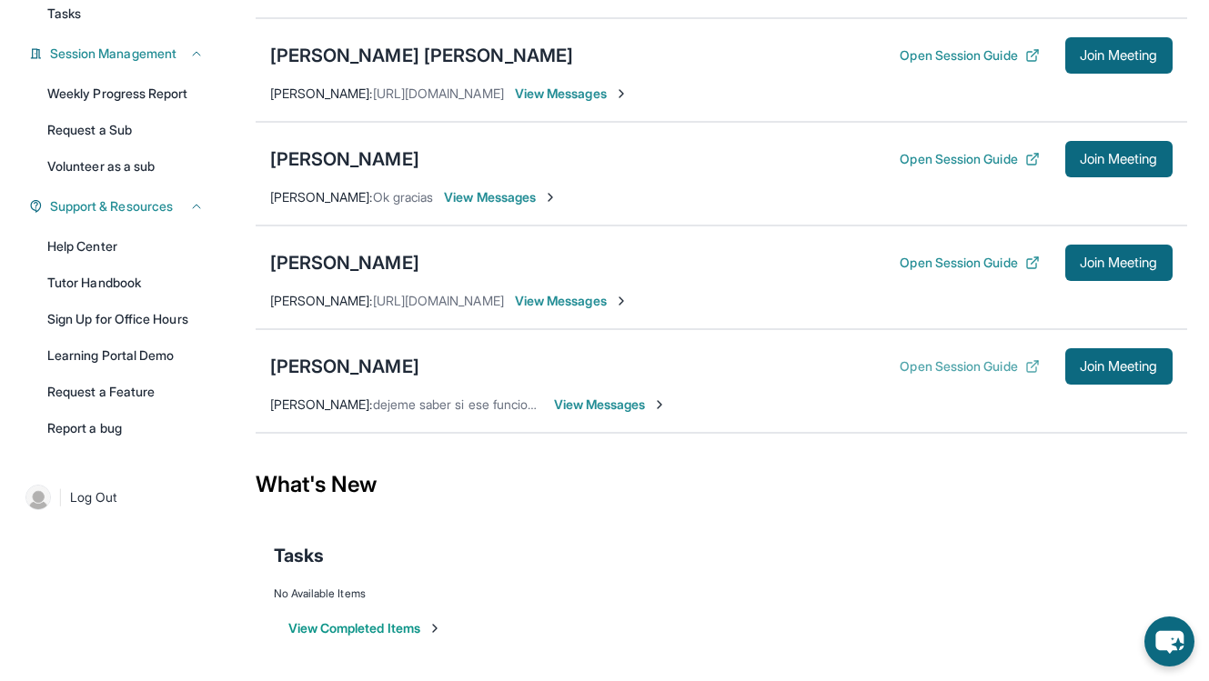
click at [940, 358] on button "Open Session Guide" at bounding box center [969, 366] width 139 height 18
click at [937, 162] on button "Open Session Guide" at bounding box center [969, 159] width 139 height 18
